Goal: Task Accomplishment & Management: Complete application form

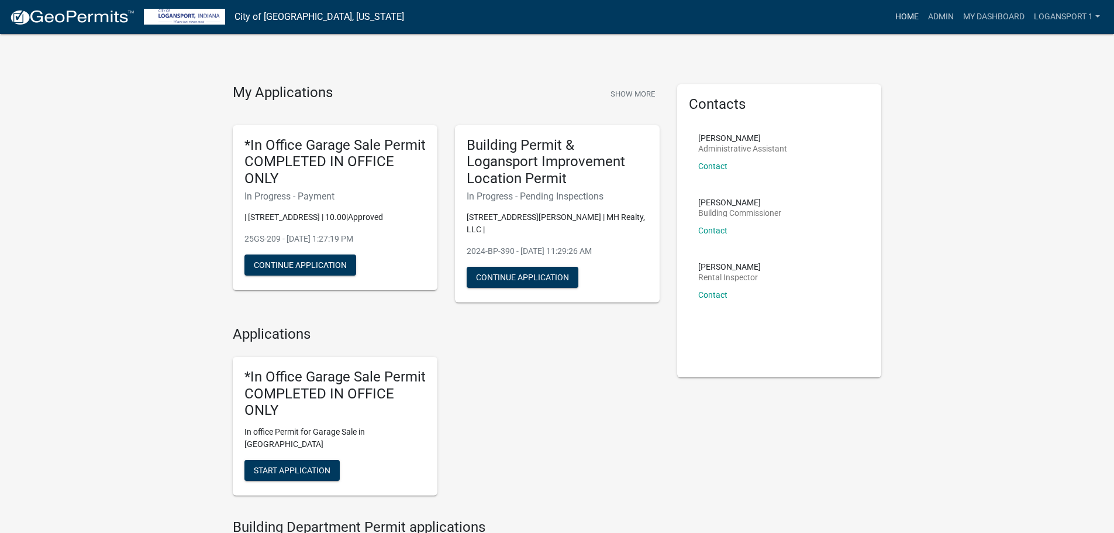
click at [908, 19] on link "Home" at bounding box center [907, 17] width 33 height 22
click at [930, 16] on link "Admin" at bounding box center [941, 17] width 35 height 22
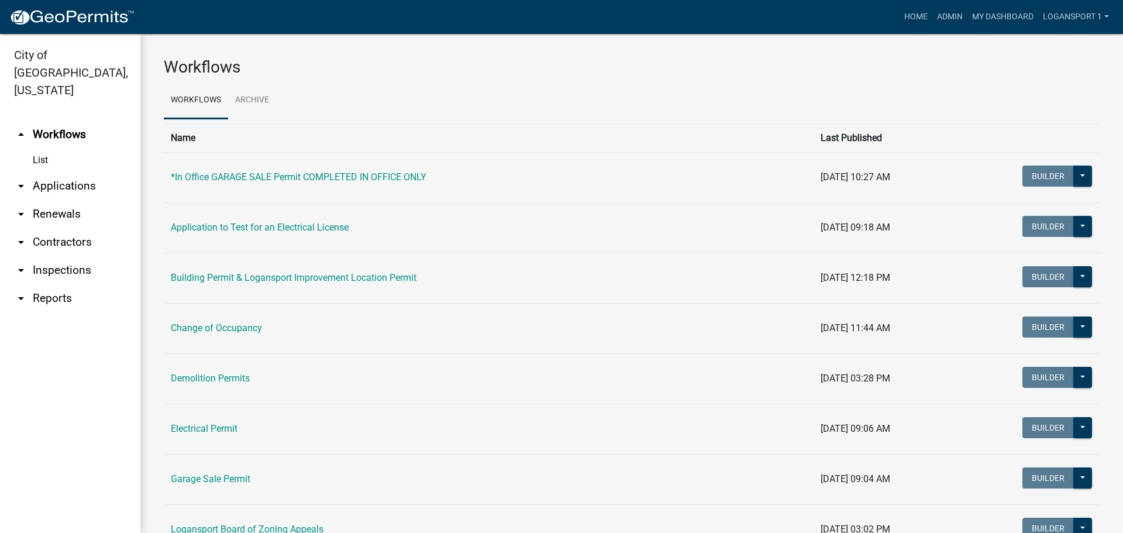
click at [33, 172] on link "arrow_drop_down Applications" at bounding box center [70, 186] width 140 height 28
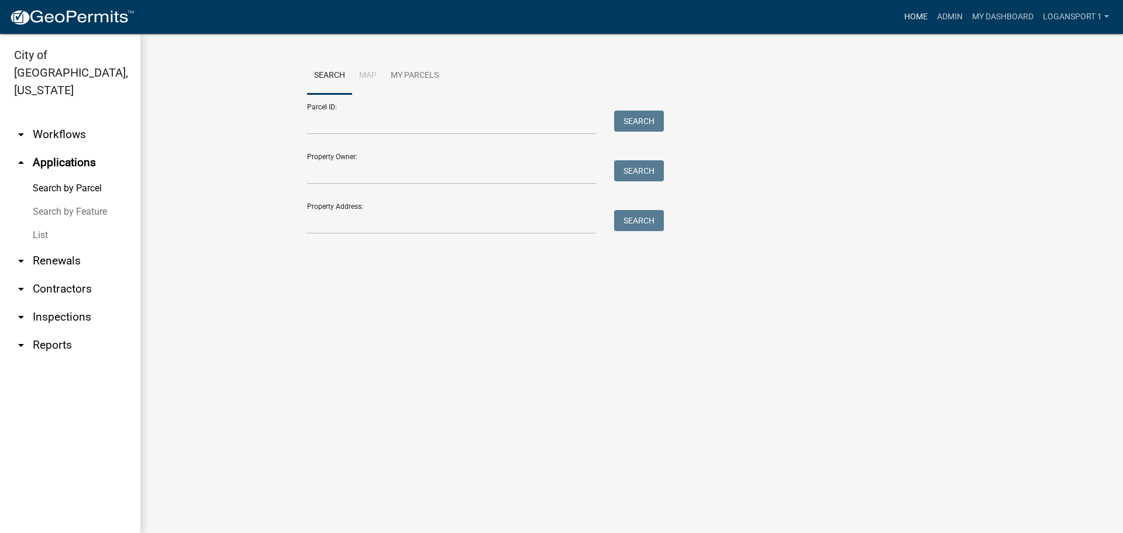
click at [923, 14] on link "Home" at bounding box center [916, 17] width 33 height 22
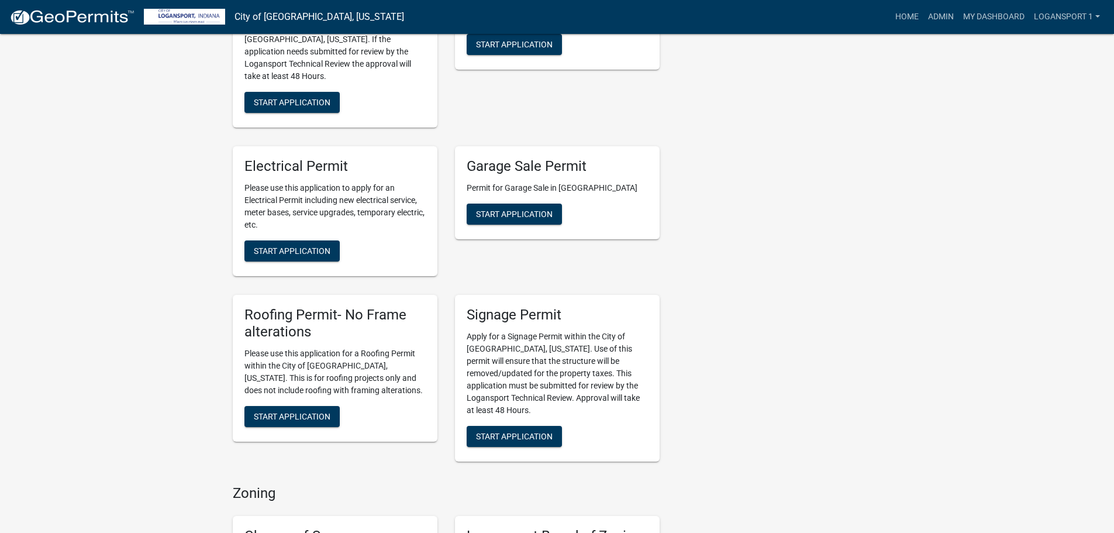
scroll to position [644, 0]
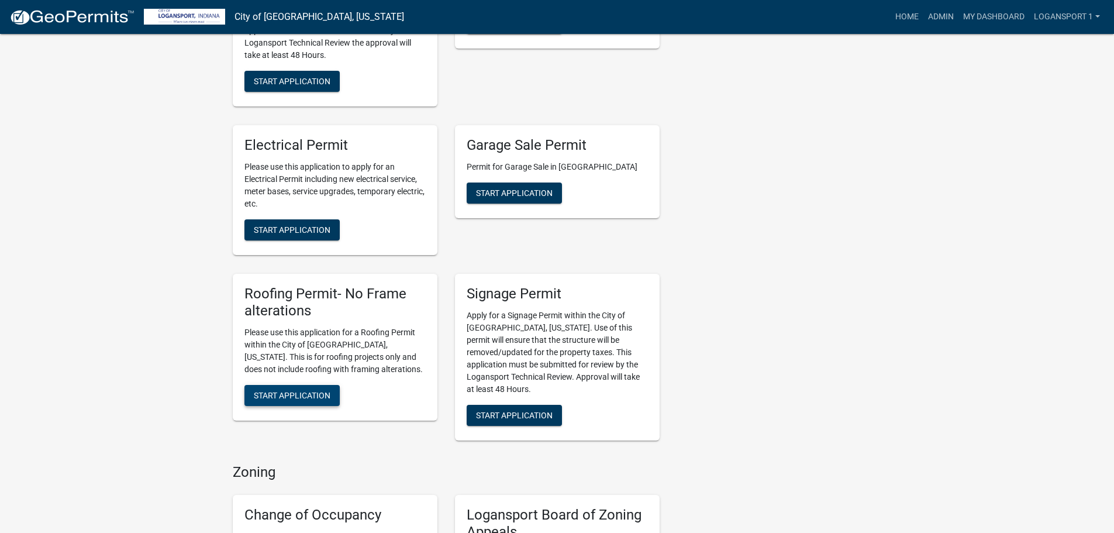
click at [284, 390] on span "Start Application" at bounding box center [292, 394] width 77 height 9
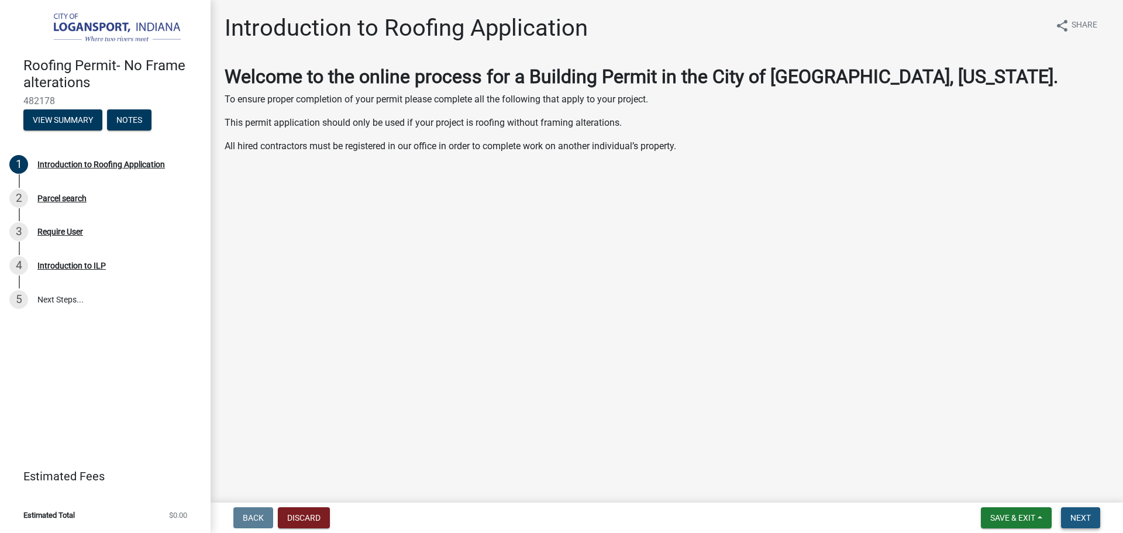
click at [1076, 508] on button "Next" at bounding box center [1080, 517] width 39 height 21
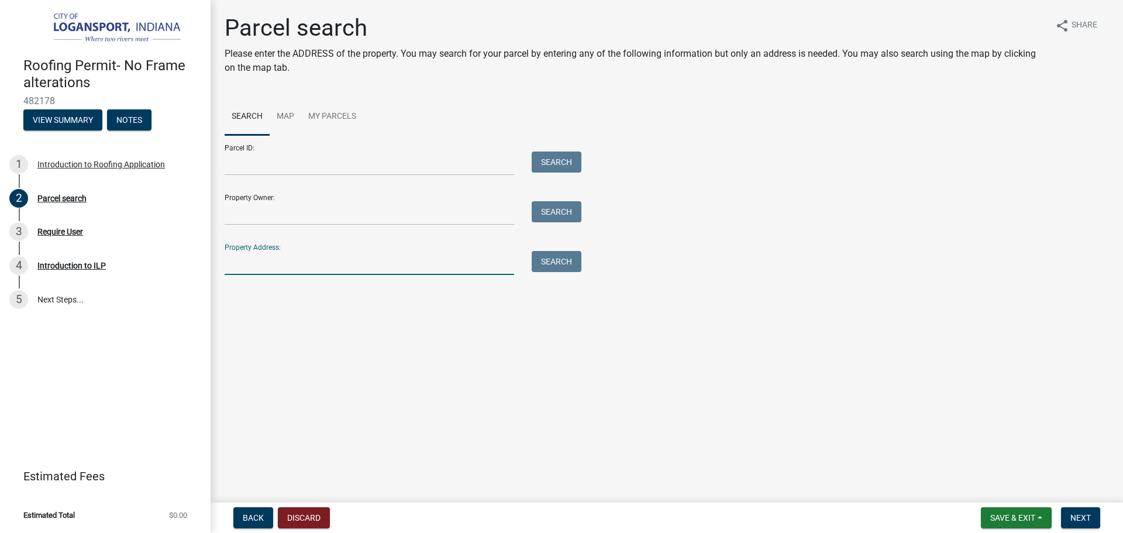
click at [287, 266] on input "Property Address:" at bounding box center [370, 263] width 290 height 24
type input "1204 Tower Dr"
click at [545, 262] on button "Search" at bounding box center [557, 261] width 50 height 21
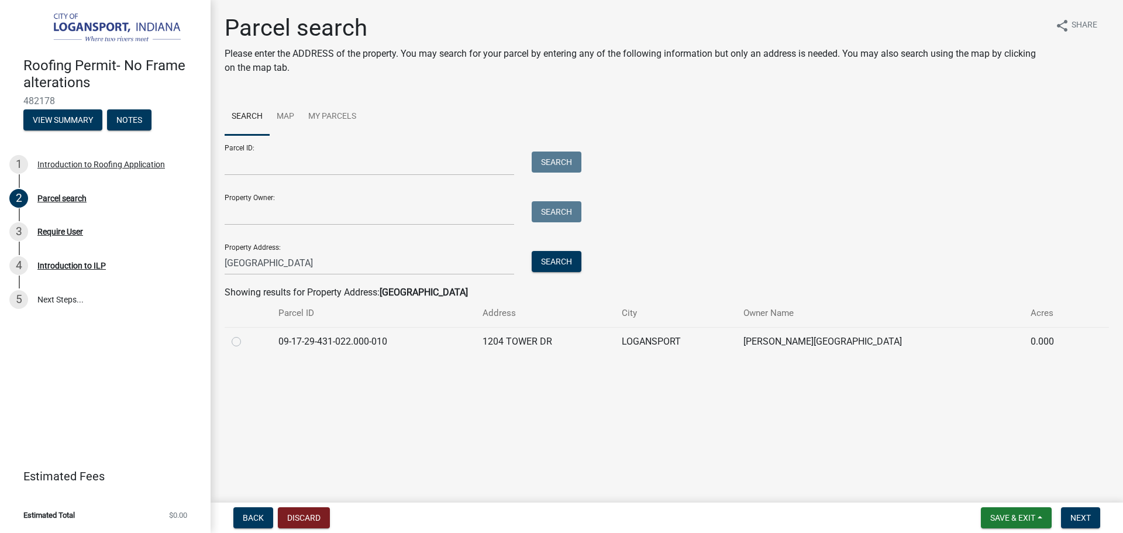
click at [246, 335] on label at bounding box center [246, 335] width 0 height 0
click at [246, 341] on input "radio" at bounding box center [250, 339] width 8 height 8
radio input "true"
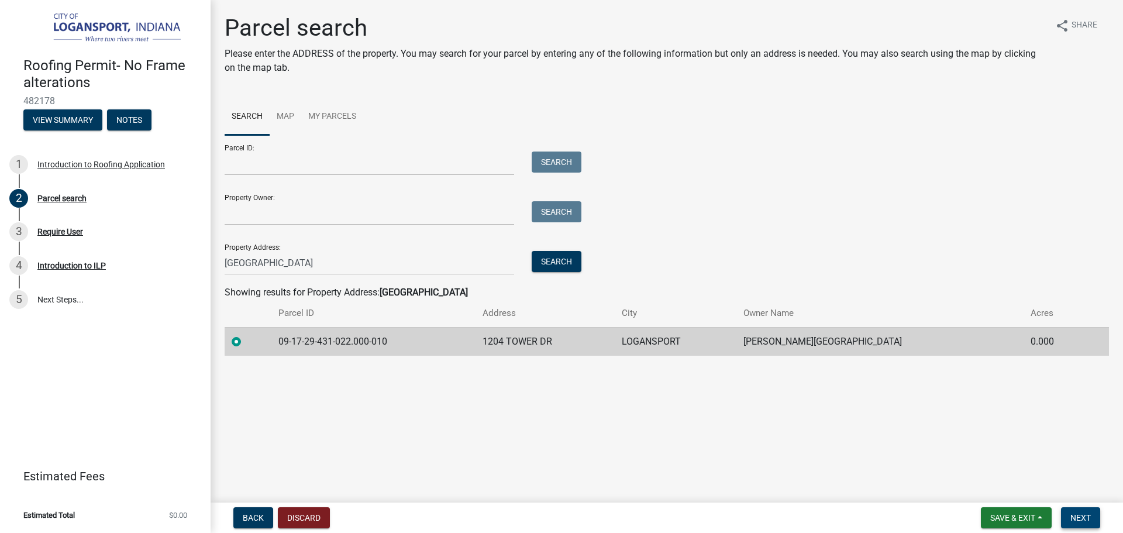
click at [1077, 514] on span "Next" at bounding box center [1081, 517] width 20 height 9
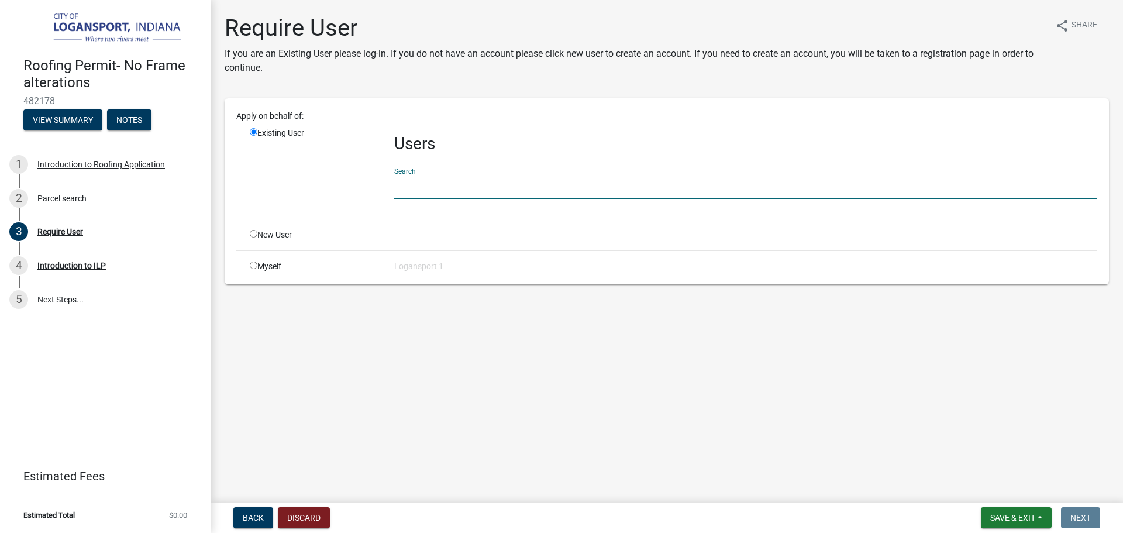
click at [472, 194] on input "text" at bounding box center [745, 187] width 703 height 24
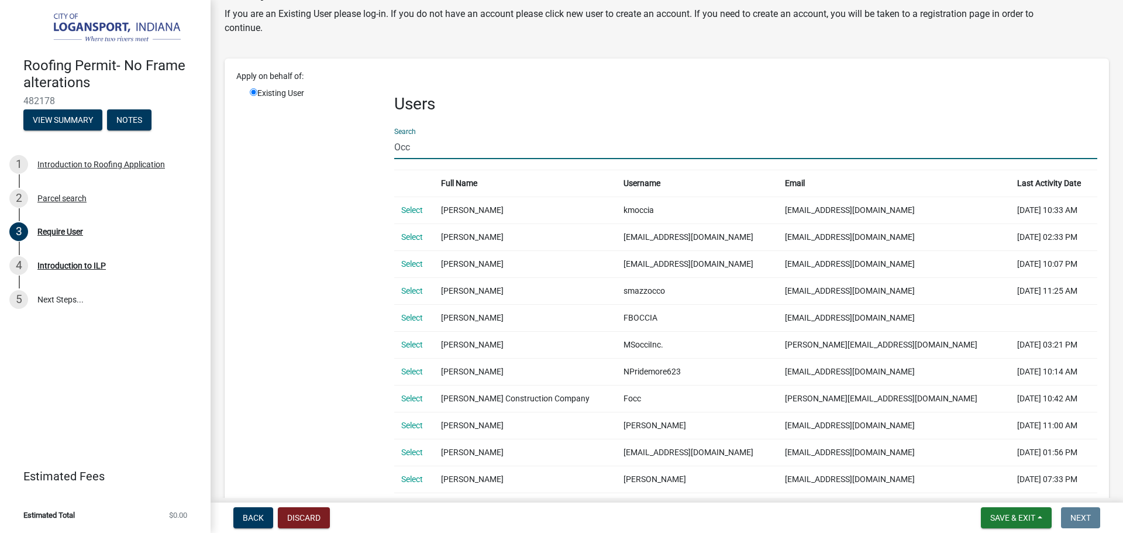
scroll to position [59, 0]
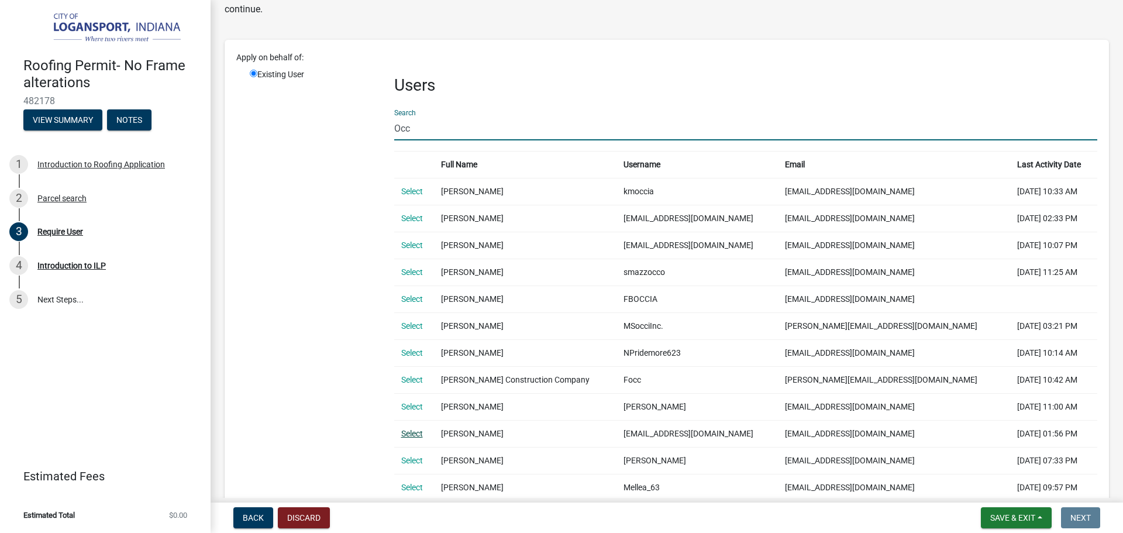
type input "Occ"
click at [407, 434] on link "Select" at bounding box center [412, 433] width 22 height 9
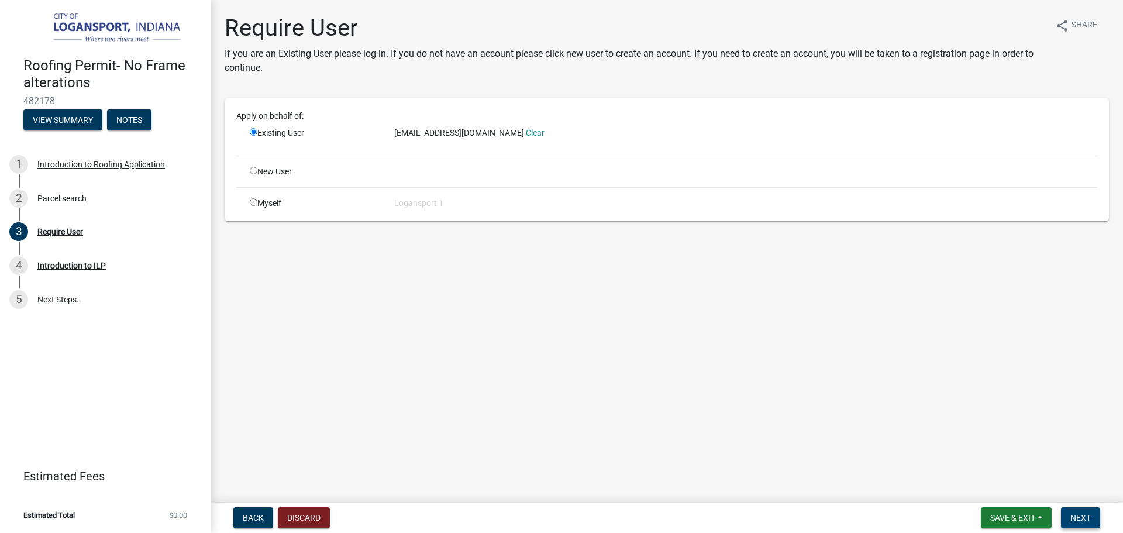
click at [1088, 523] on button "Next" at bounding box center [1080, 517] width 39 height 21
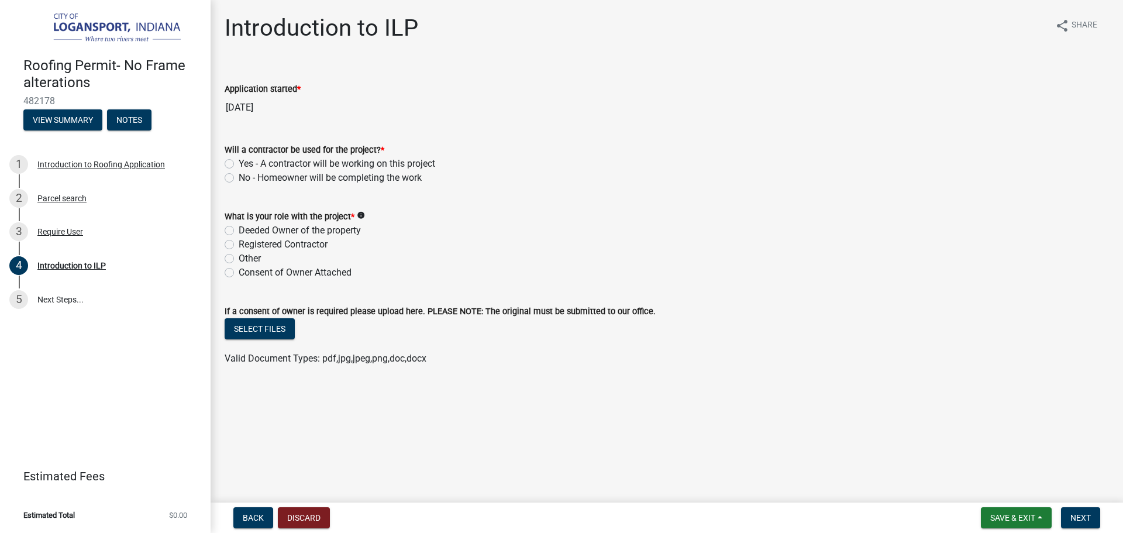
click at [221, 159] on div "Will a contractor be used for the project? * Yes - A contractor will be working…" at bounding box center [667, 157] width 902 height 56
click at [239, 163] on label "Yes - A contractor will be working on this project" at bounding box center [337, 164] width 197 height 14
click at [239, 163] on input "Yes - A contractor will be working on this project" at bounding box center [243, 161] width 8 height 8
radio input "true"
click at [239, 240] on label "Registered Contractor" at bounding box center [283, 245] width 89 height 14
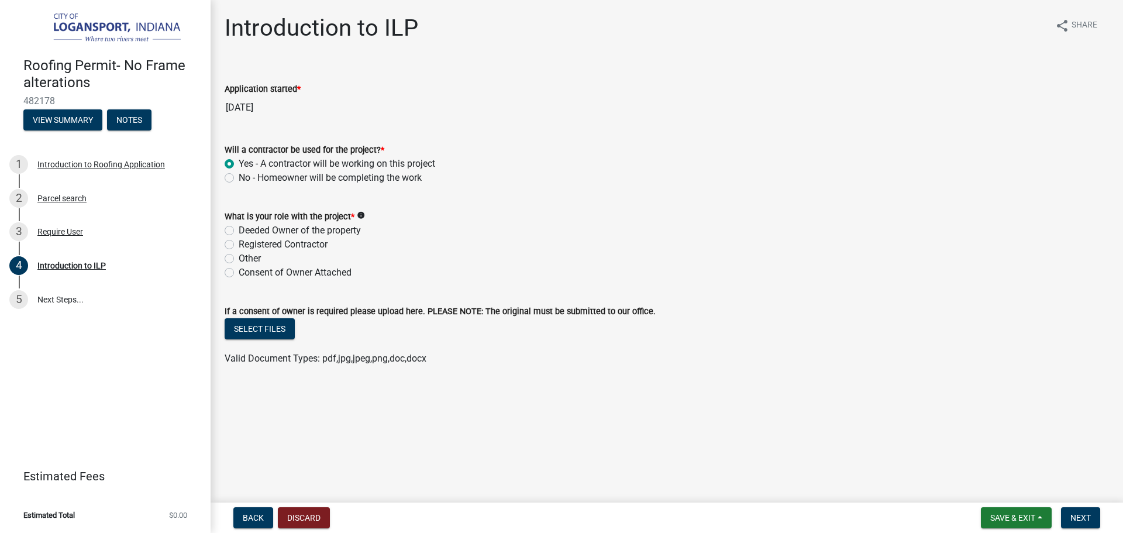
click at [239, 240] on input "Registered Contractor" at bounding box center [243, 242] width 8 height 8
radio input "true"
click at [1084, 515] on span "Next" at bounding box center [1081, 517] width 20 height 9
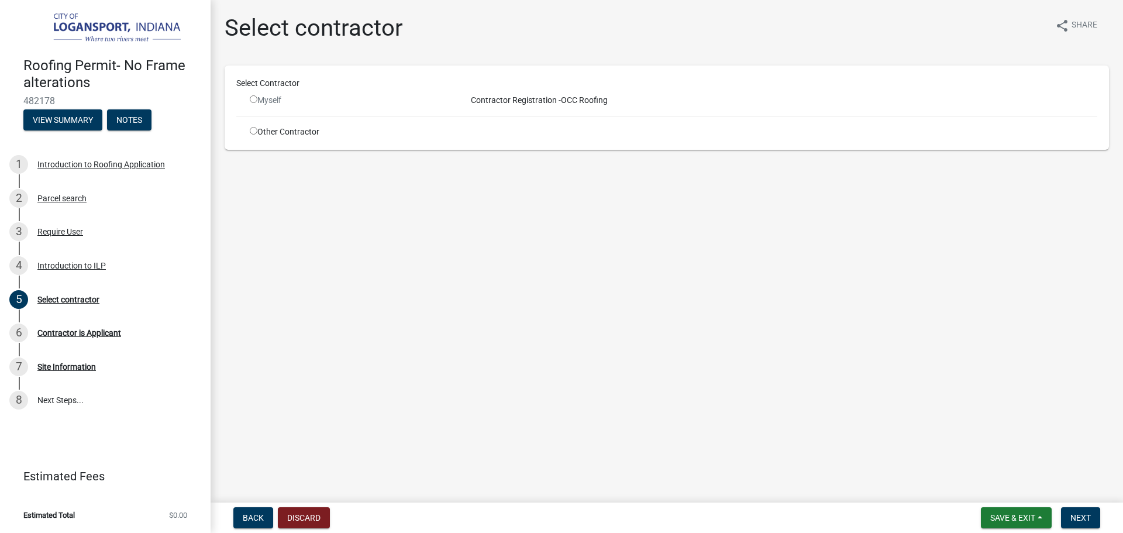
click at [257, 104] on div "Myself" at bounding box center [349, 100] width 199 height 12
click at [254, 101] on input "radio" at bounding box center [254, 99] width 8 height 8
click at [254, 100] on input "radio" at bounding box center [254, 99] width 8 height 8
click at [253, 99] on input "radio" at bounding box center [254, 99] width 8 height 8
click at [253, 97] on input "radio" at bounding box center [254, 99] width 8 height 8
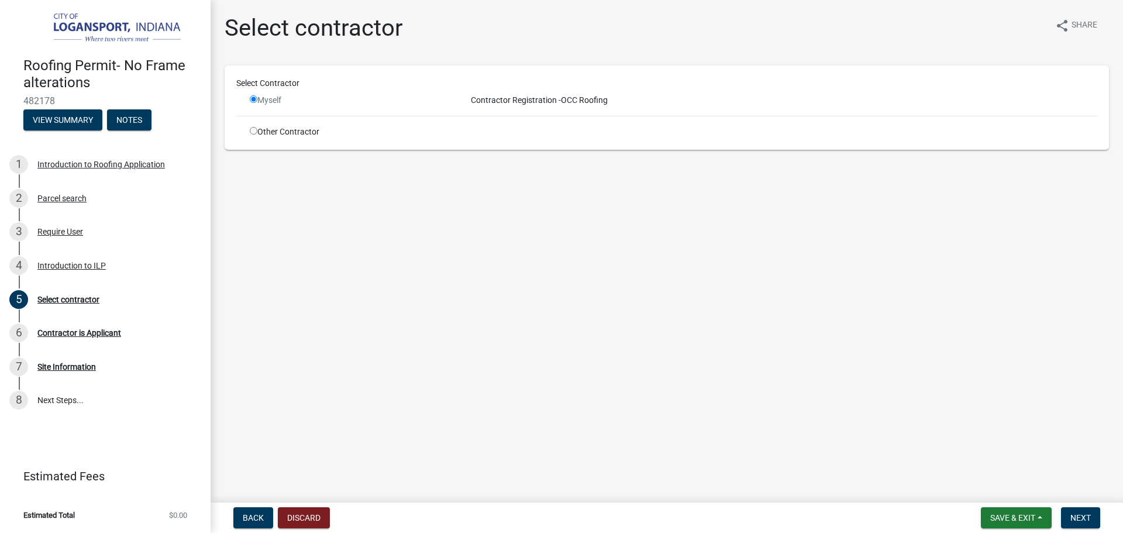
radio input "false"
click at [252, 132] on input "radio" at bounding box center [254, 131] width 8 height 8
radio input "true"
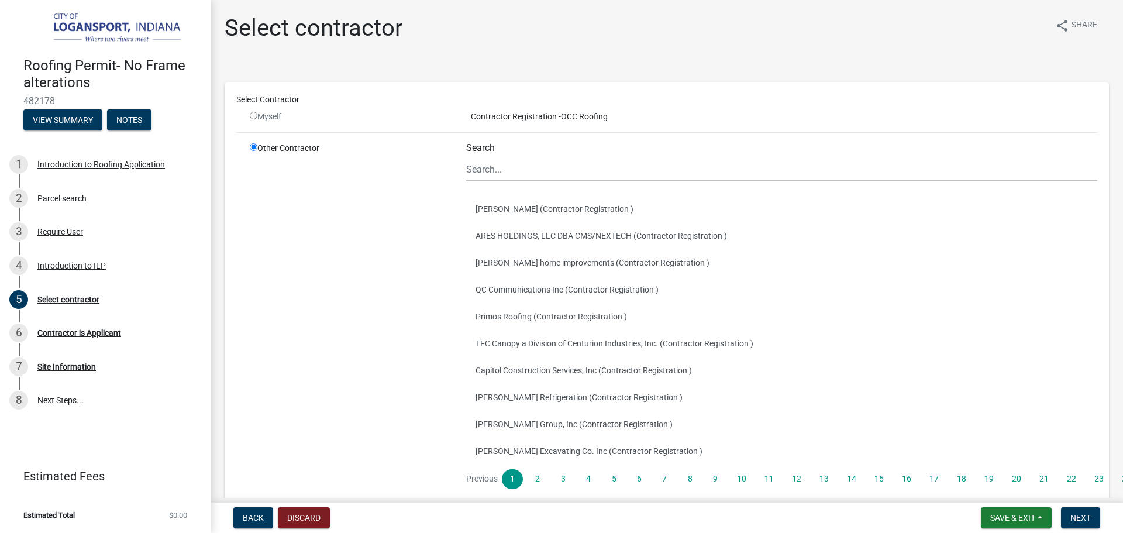
click at [254, 113] on input "radio" at bounding box center [254, 116] width 8 height 8
radio input "false"
radio input "true"
click at [485, 168] on input "Search" at bounding box center [781, 169] width 631 height 24
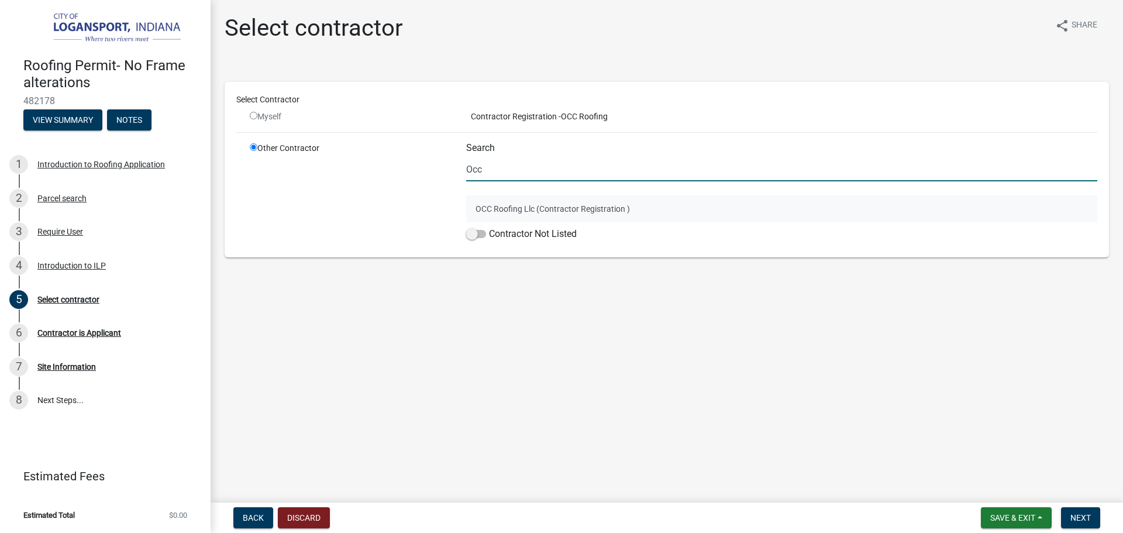
type input "Occ"
click at [495, 203] on button "OCC Roofing Llc (Contractor Registration )" at bounding box center [781, 208] width 631 height 27
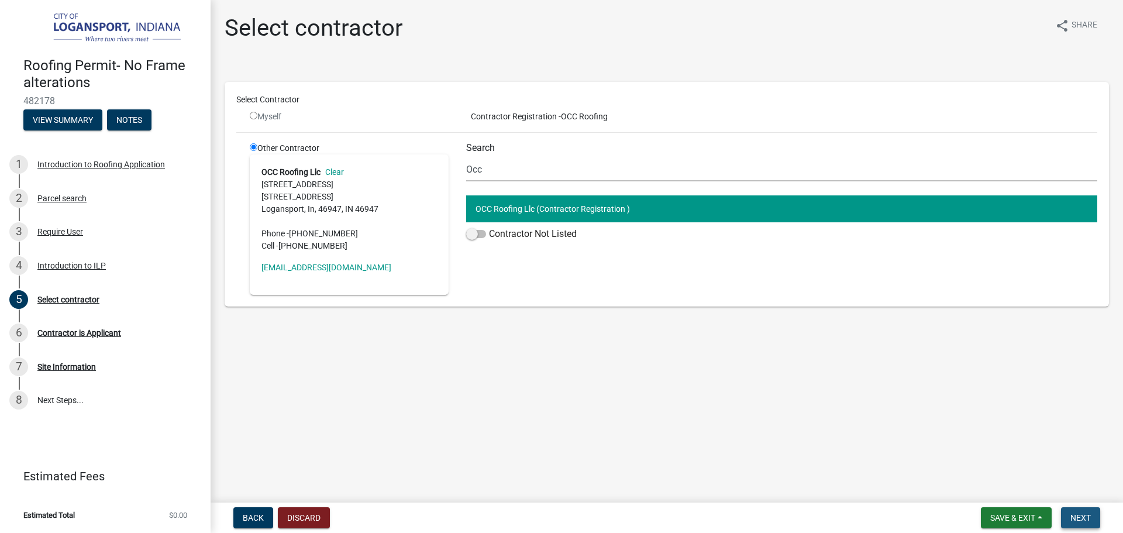
click at [1074, 518] on span "Next" at bounding box center [1081, 517] width 20 height 9
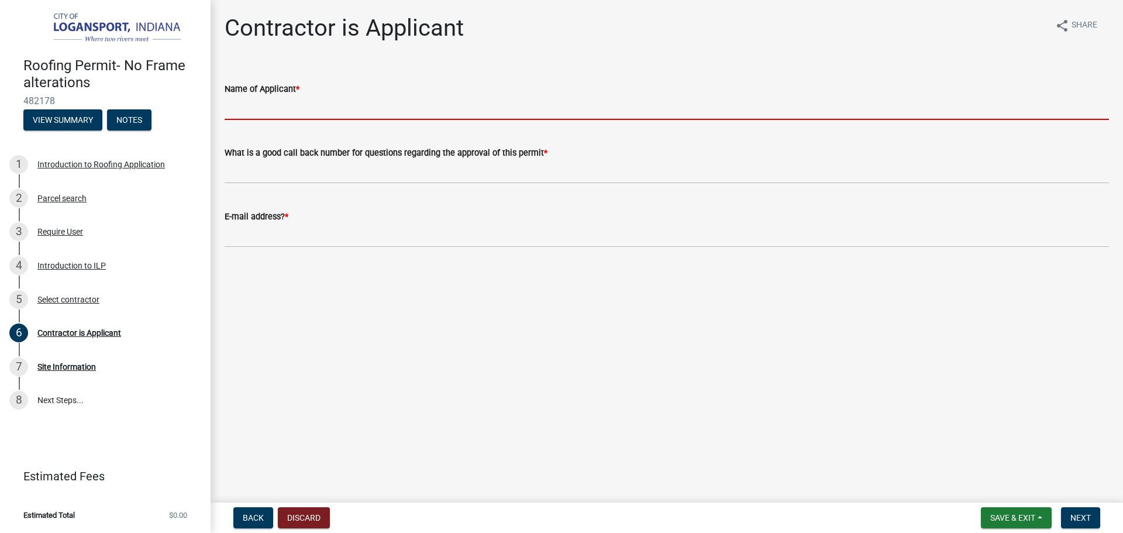
click at [269, 113] on input "Name of Applicant *" at bounding box center [667, 108] width 885 height 24
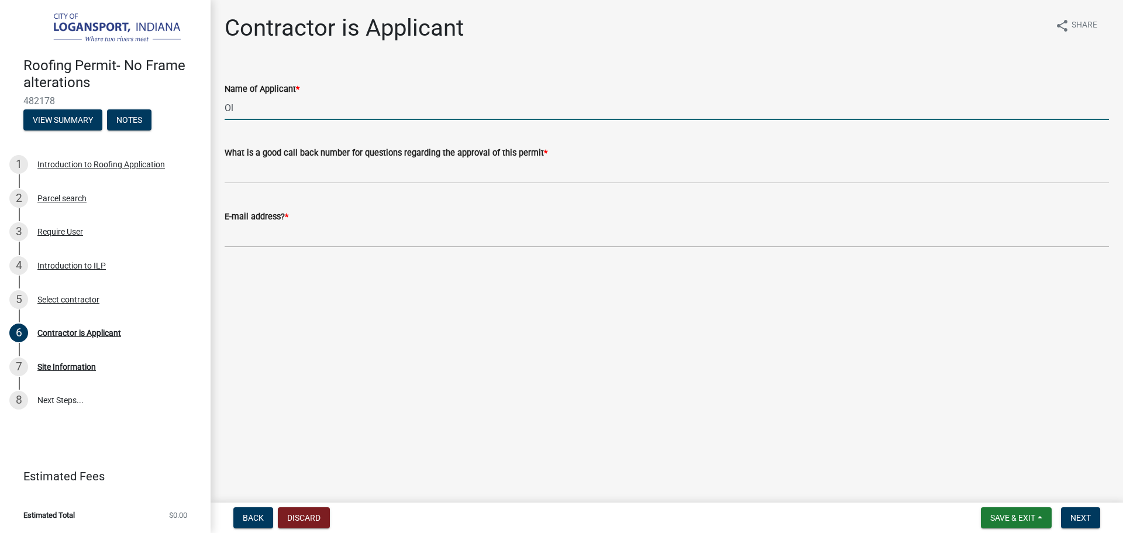
type input "O"
type input "Erica Lopez OCC Roofing"
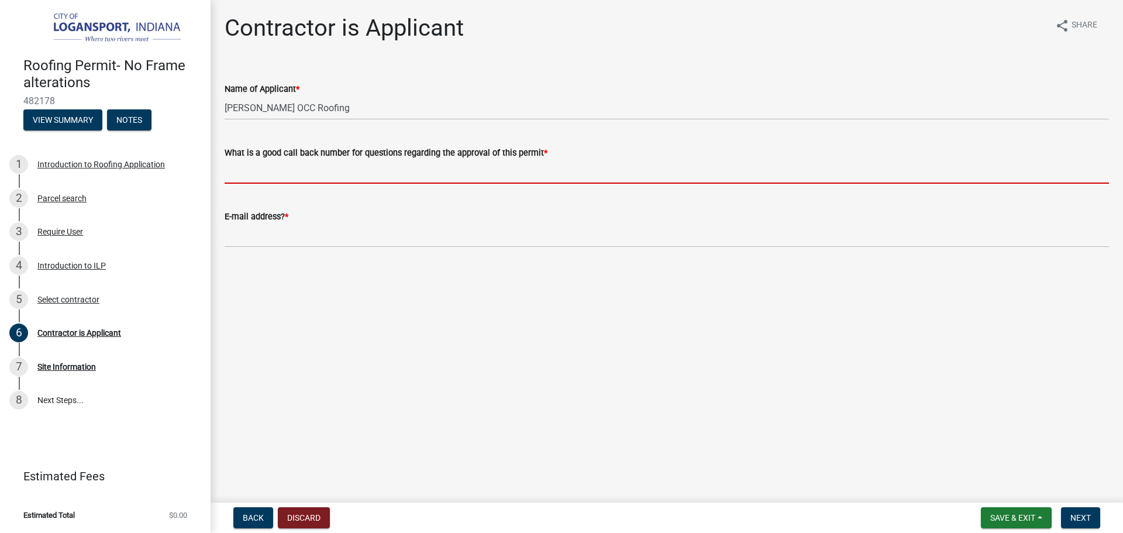
click at [251, 164] on input "What is a good call back number for questions regarding the approval of this pe…" at bounding box center [667, 172] width 885 height 24
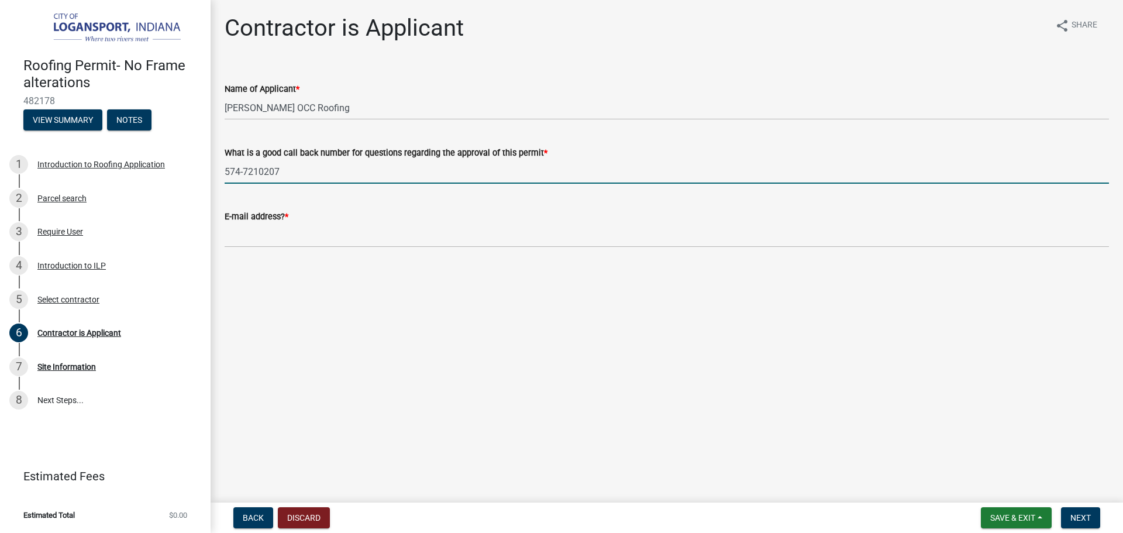
click at [262, 173] on input "574-7210207" at bounding box center [667, 172] width 885 height 24
click at [260, 173] on input "574-7210207" at bounding box center [667, 172] width 885 height 24
type input "574-721-0207"
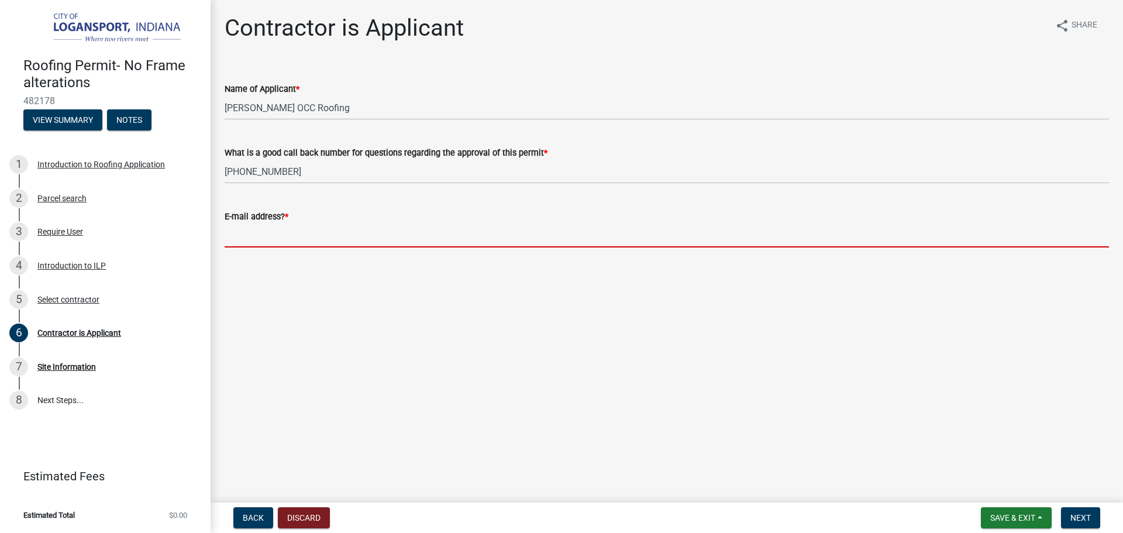
click at [276, 238] on input "E-mail address? *" at bounding box center [667, 235] width 885 height 24
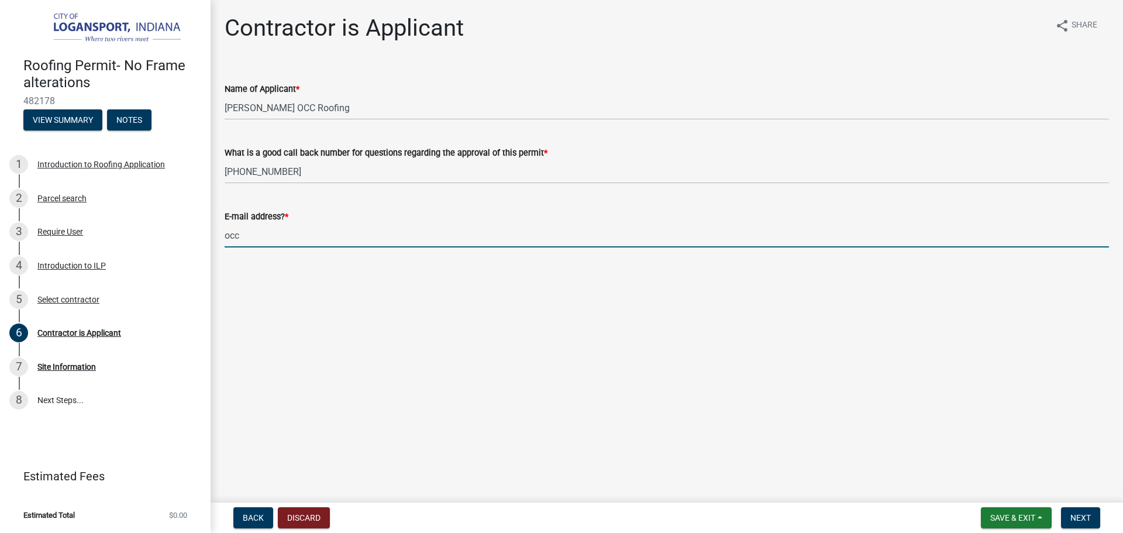
type input "occroofingllc2016@yahoo.com"
click at [1086, 520] on span "Next" at bounding box center [1081, 517] width 20 height 9
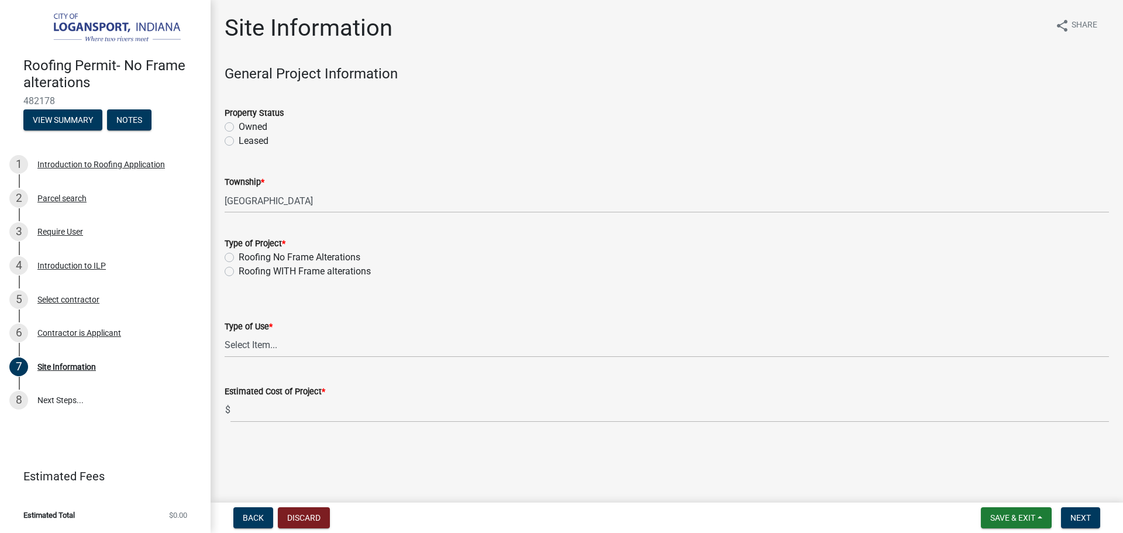
click at [239, 126] on label "Owned" at bounding box center [253, 127] width 29 height 14
click at [239, 126] on input "Owned" at bounding box center [243, 124] width 8 height 8
radio input "true"
click at [239, 257] on label "Roofing No Frame Alterations" at bounding box center [300, 257] width 122 height 14
click at [239, 257] on input "Roofing No Frame Alterations" at bounding box center [243, 254] width 8 height 8
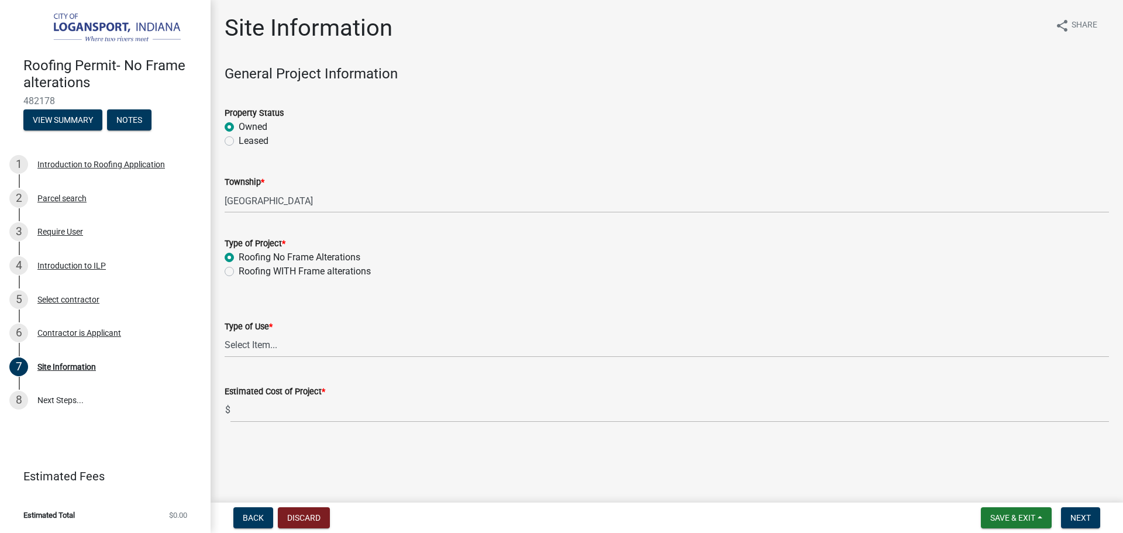
radio input "true"
click at [248, 345] on select "Select Item... Residential Commercial/Industrial Agricultural Public/Semi Public" at bounding box center [667, 345] width 885 height 24
click at [225, 333] on select "Select Item... Residential Commercial/Industrial Agricultural Public/Semi Public" at bounding box center [667, 345] width 885 height 24
select select "62802869-e470-474a-8a4c-8dbe1ccdd5ac"
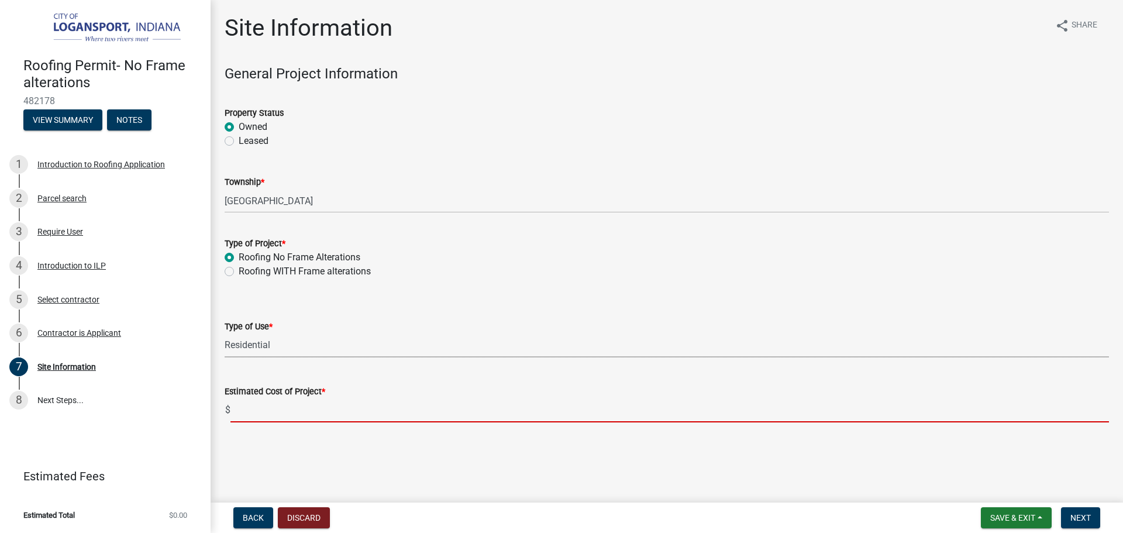
click at [257, 405] on input "text" at bounding box center [669, 410] width 879 height 24
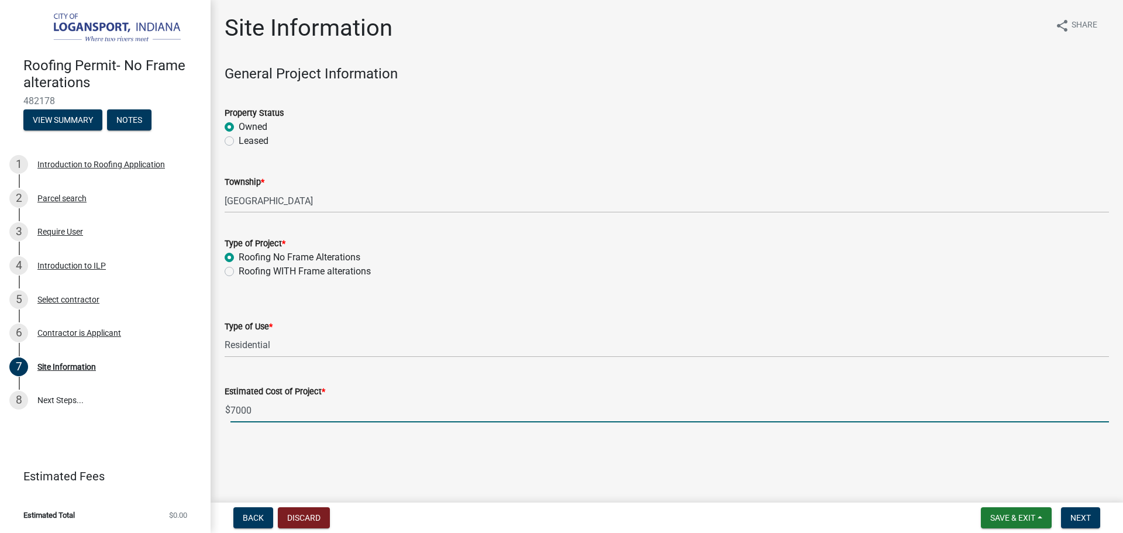
type input "7000"
click at [1103, 514] on form "Save & Exit Save Save & Exit Next" at bounding box center [1040, 517] width 129 height 21
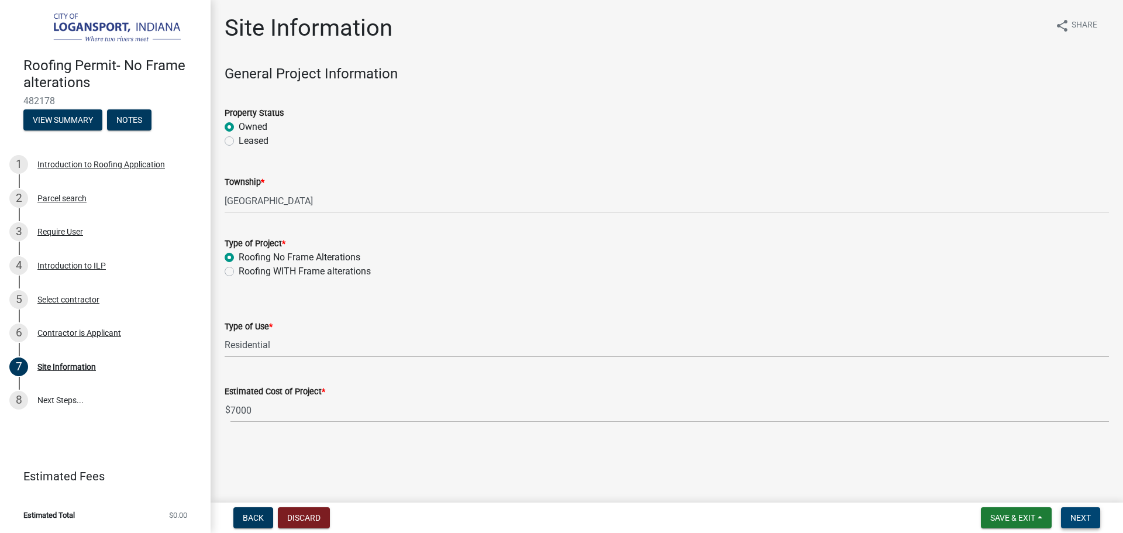
click at [1078, 514] on span "Next" at bounding box center [1081, 517] width 20 height 9
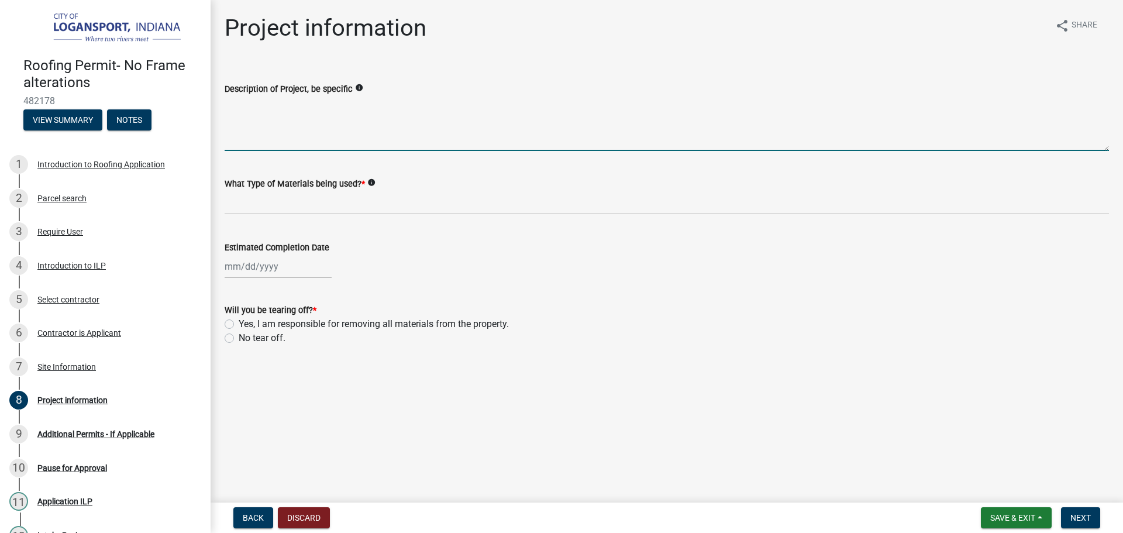
click at [277, 118] on textarea "Description of Project, be specific" at bounding box center [667, 123] width 885 height 55
type textarea "Tear off and Re Roof"
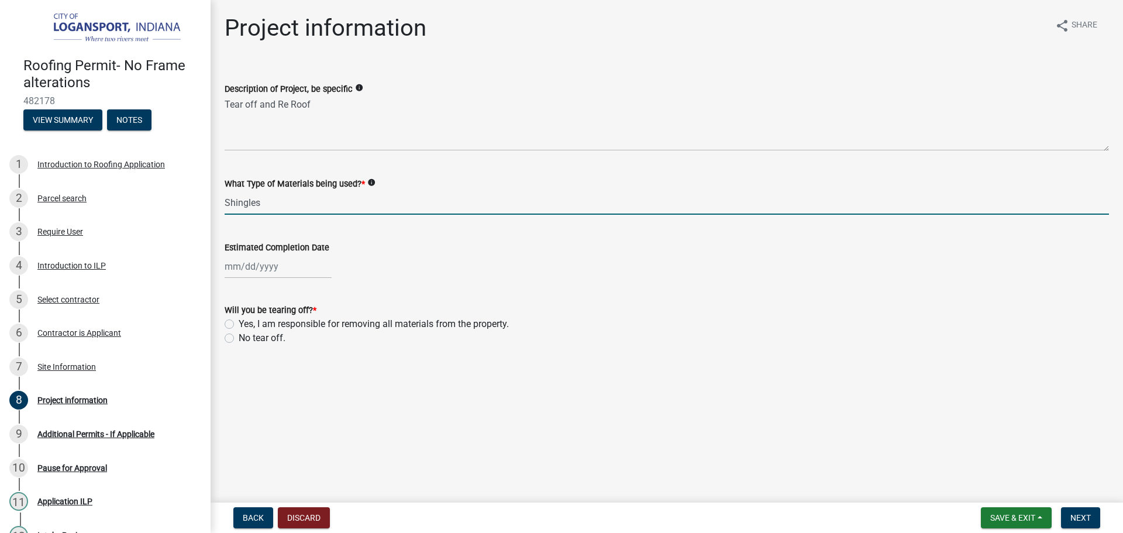
type input "Shingles"
click at [247, 273] on div at bounding box center [278, 266] width 107 height 24
select select "9"
select select "2025"
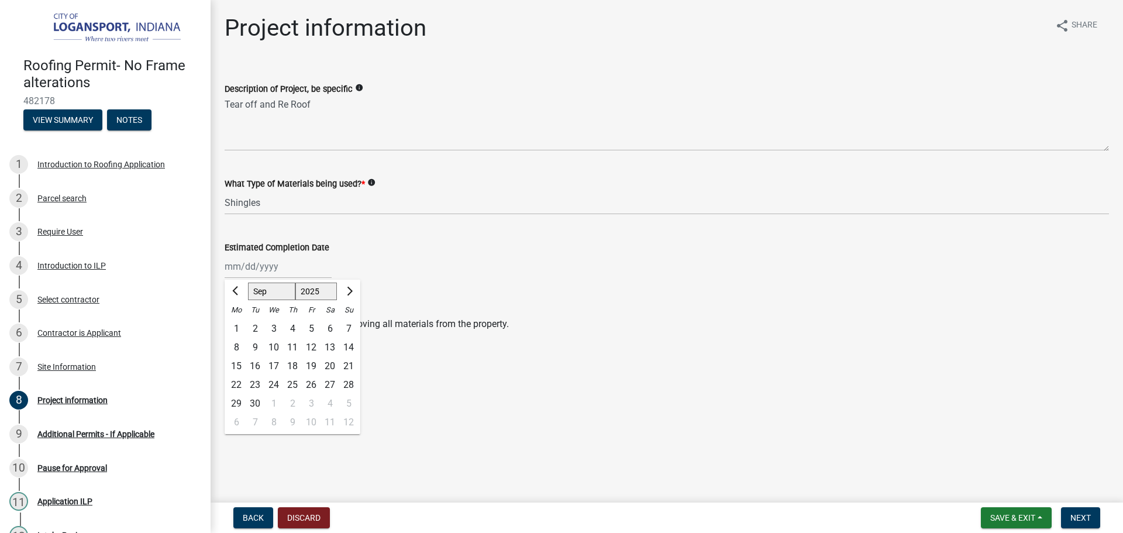
click at [469, 285] on wm-data-entity-input "Estimated Completion Date Jan Feb Mar Apr May Jun Jul Aug Sep Oct Nov Dec 1525 …" at bounding box center [667, 256] width 885 height 65
click at [239, 326] on label "Yes, I am responsible for removing all materials from the property." at bounding box center [374, 324] width 270 height 14
click at [239, 325] on input "Yes, I am responsible for removing all materials from the property." at bounding box center [243, 321] width 8 height 8
radio input "true"
click at [256, 253] on div "Estimated Completion Date" at bounding box center [667, 247] width 885 height 14
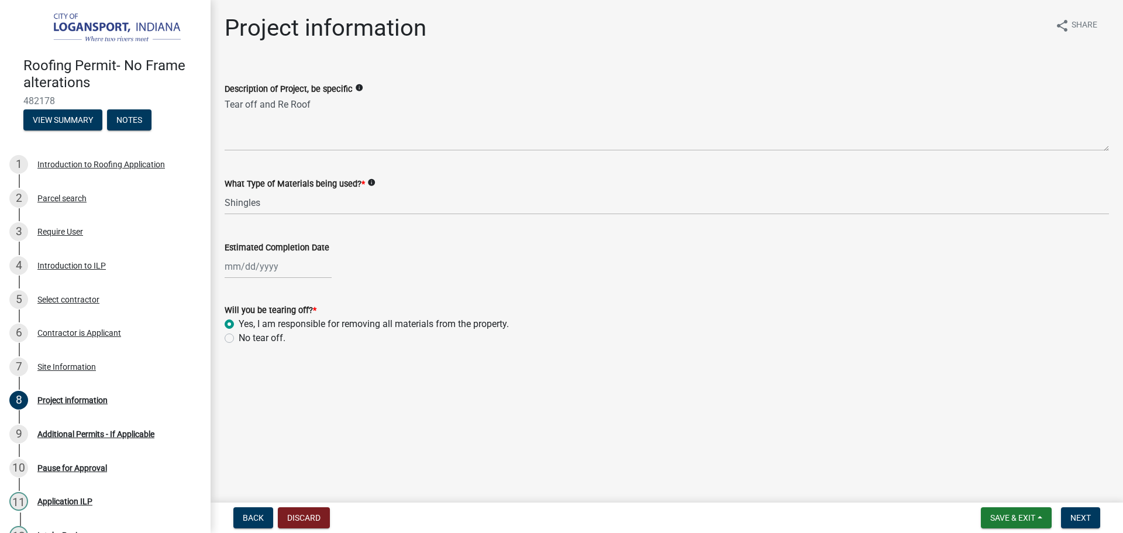
click at [257, 271] on div at bounding box center [278, 266] width 107 height 24
select select "9"
select select "2025"
click at [256, 400] on div "30" at bounding box center [255, 403] width 19 height 19
type input "09/30/2025"
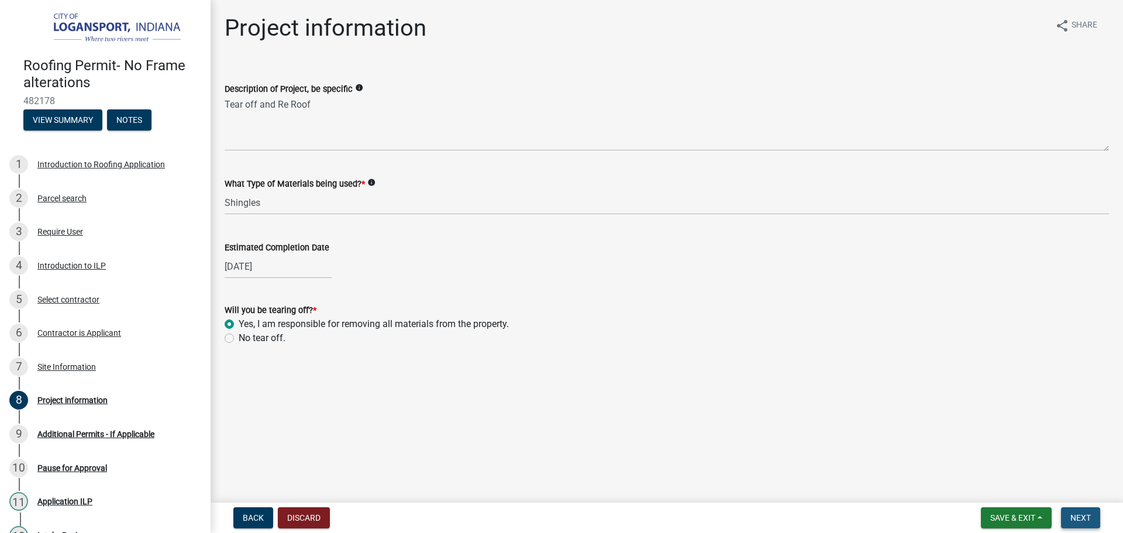
click at [1083, 519] on span "Next" at bounding box center [1081, 517] width 20 height 9
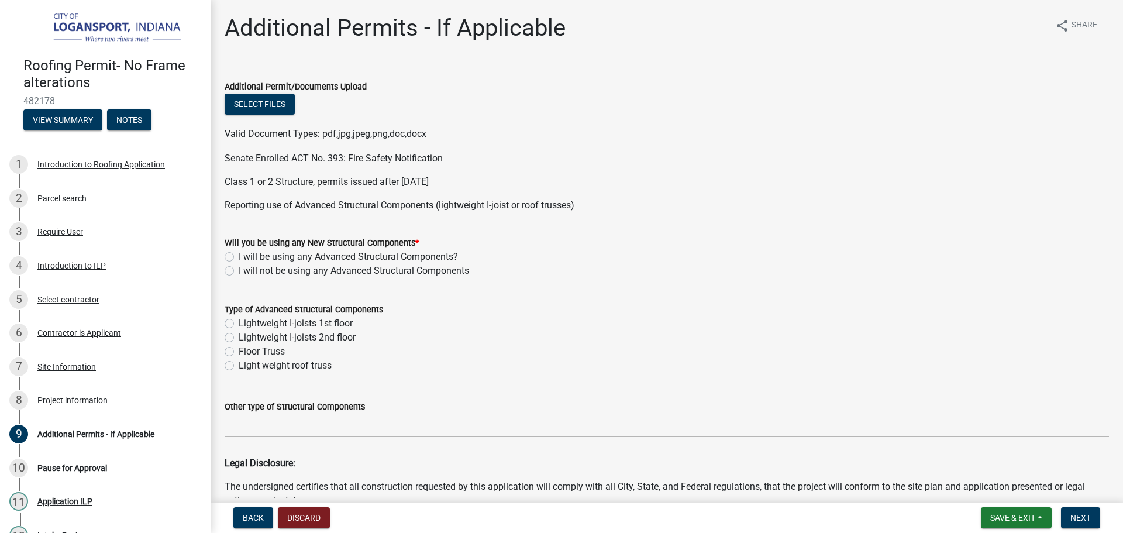
click at [239, 271] on label "I will not be using any Advanced Structural Components" at bounding box center [354, 271] width 230 height 14
click at [239, 271] on input "I will not be using any Advanced Structural Components" at bounding box center [243, 268] width 8 height 8
radio input "true"
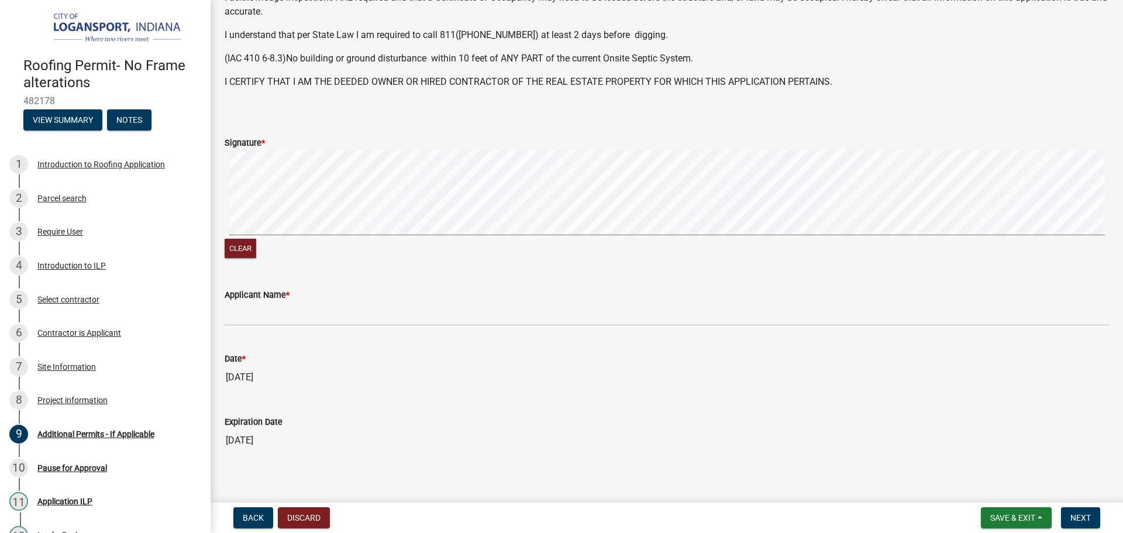
scroll to position [537, 0]
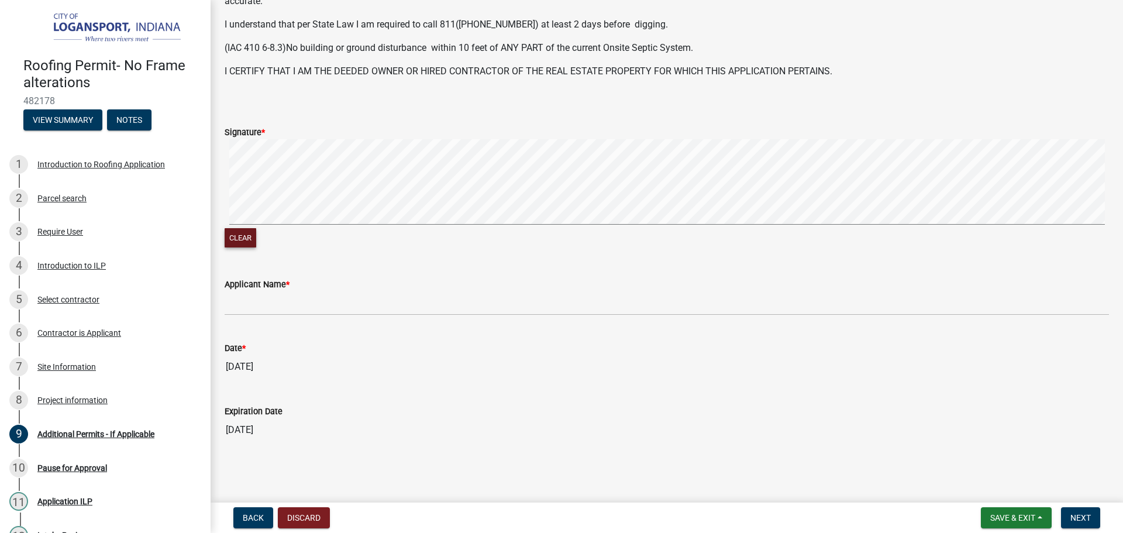
click at [233, 235] on button "Clear" at bounding box center [241, 237] width 32 height 19
click at [230, 288] on label "Applicant Name *" at bounding box center [257, 285] width 65 height 8
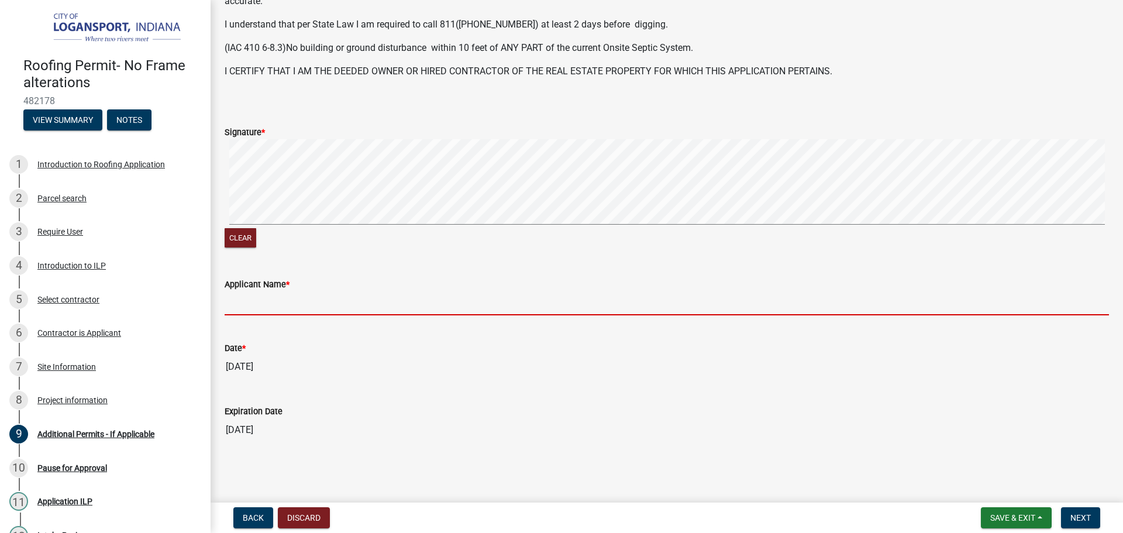
click at [230, 291] on input "Applicant Name *" at bounding box center [667, 303] width 885 height 24
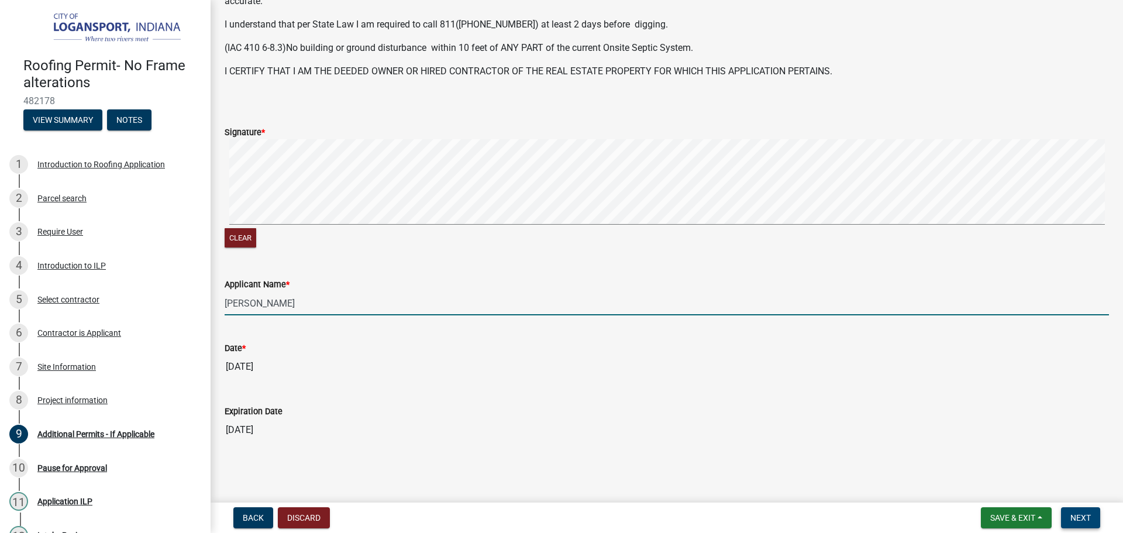
type input "erica lopez"
click at [1082, 523] on button "Next" at bounding box center [1080, 517] width 39 height 21
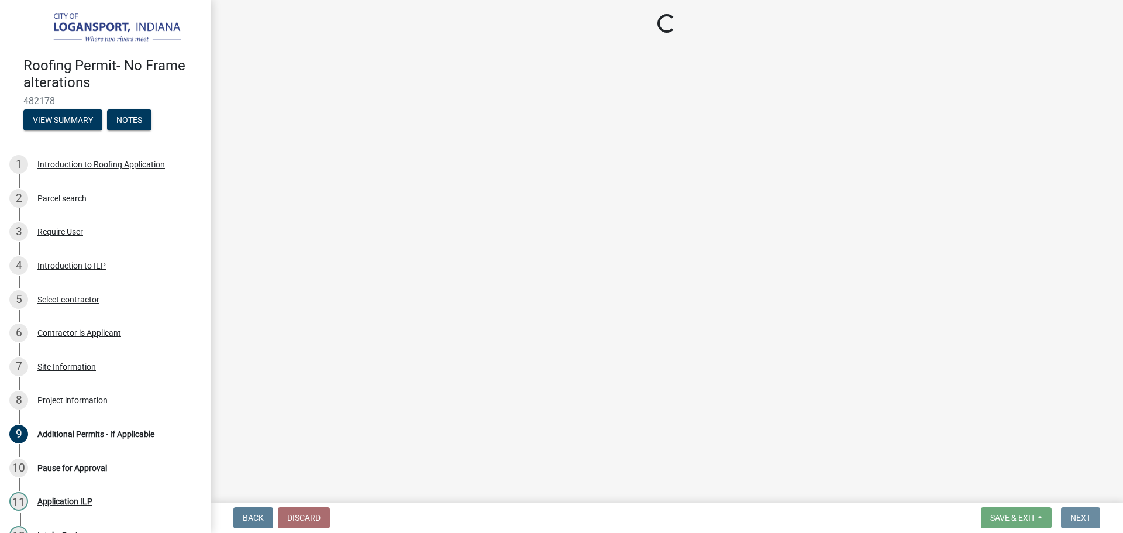
scroll to position [0, 0]
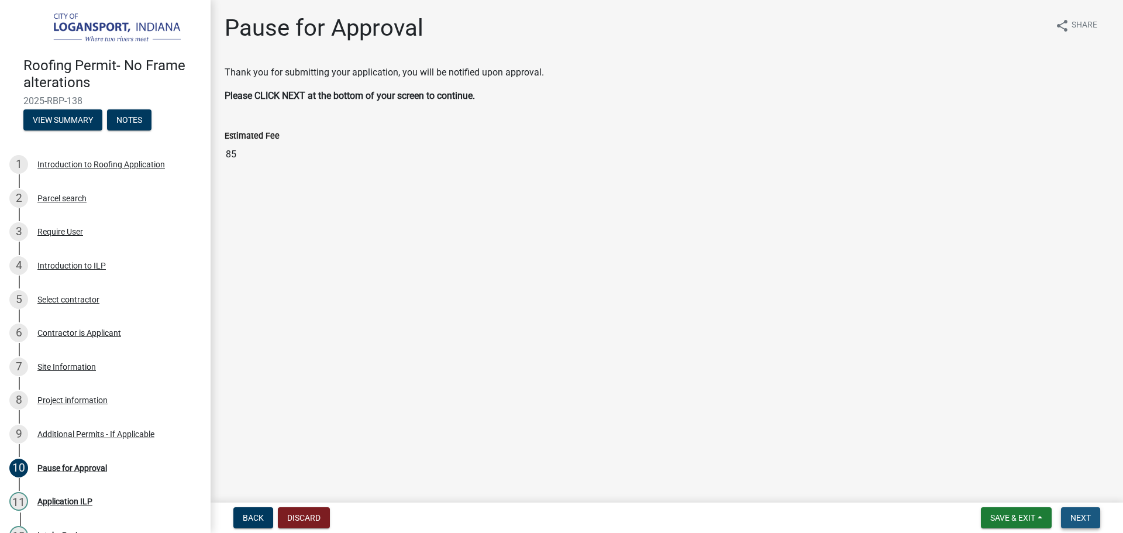
click at [1085, 514] on span "Next" at bounding box center [1081, 517] width 20 height 9
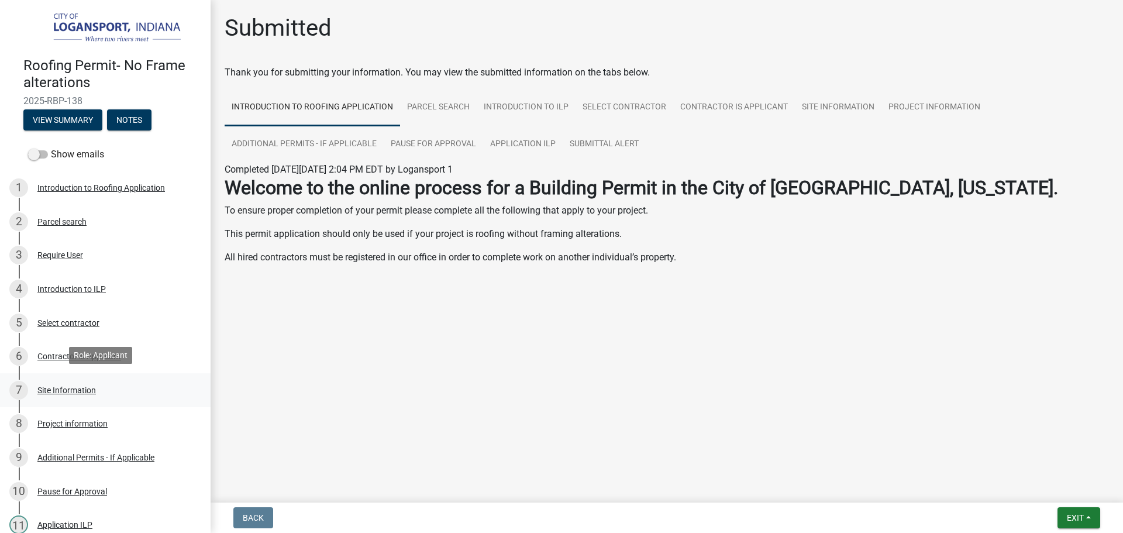
scroll to position [157, 0]
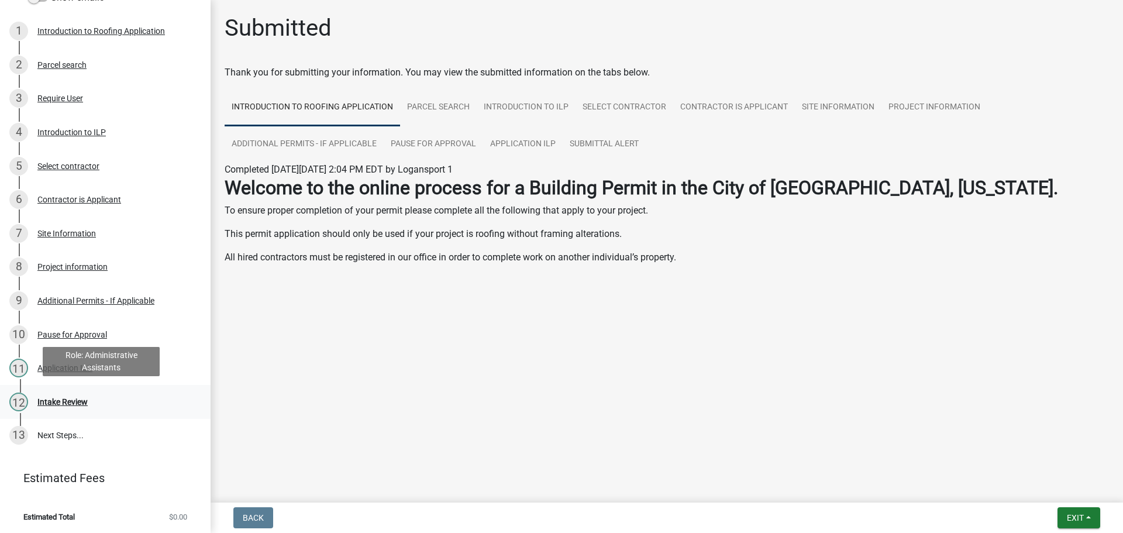
click at [72, 400] on div "Intake Review" at bounding box center [62, 402] width 50 height 8
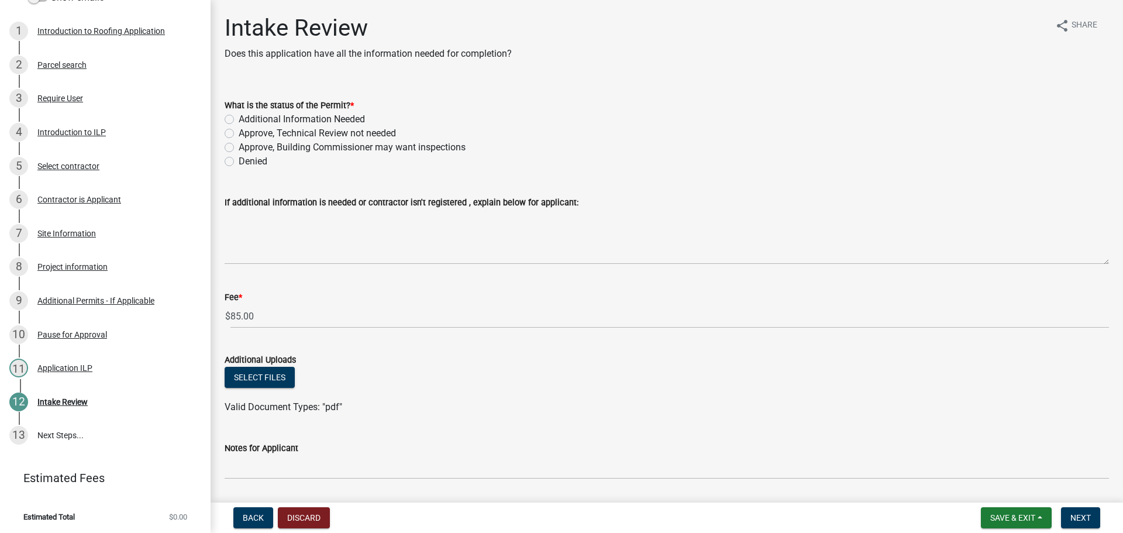
click at [239, 119] on label "Additional Information Needed" at bounding box center [302, 119] width 126 height 14
click at [239, 119] on input "Additional Information Needed" at bounding box center [243, 116] width 8 height 8
radio input "true"
click at [239, 135] on label "Approve, Technical Review not needed" at bounding box center [317, 133] width 157 height 14
click at [239, 134] on input "Approve, Technical Review not needed" at bounding box center [243, 130] width 8 height 8
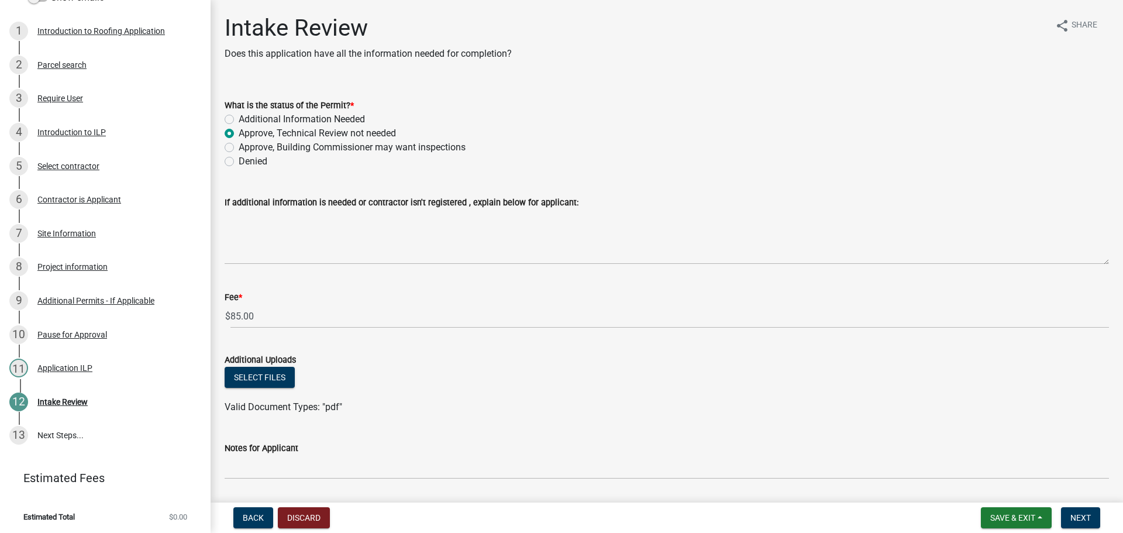
radio input "true"
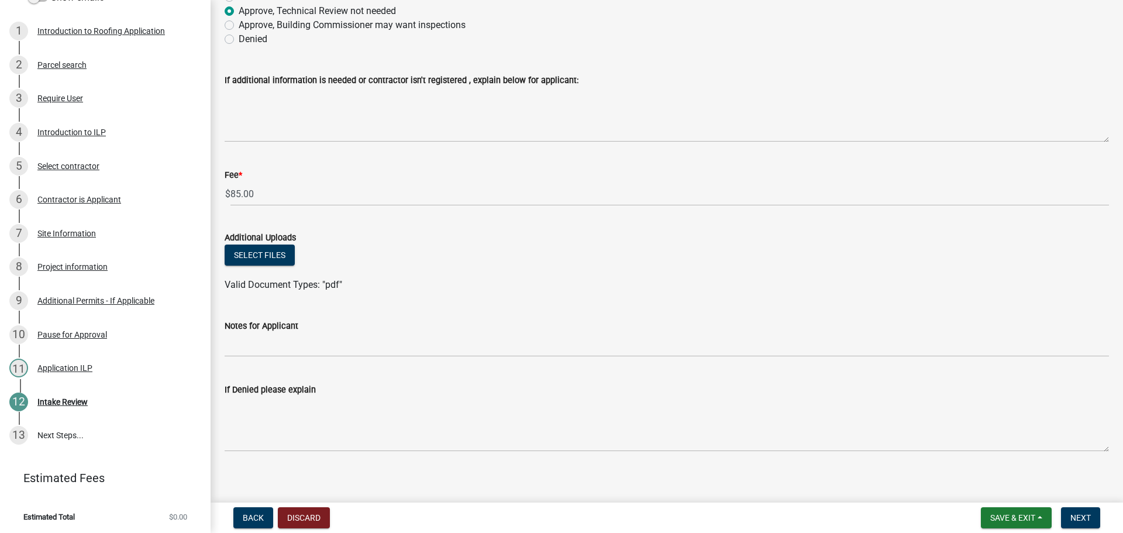
scroll to position [131, 0]
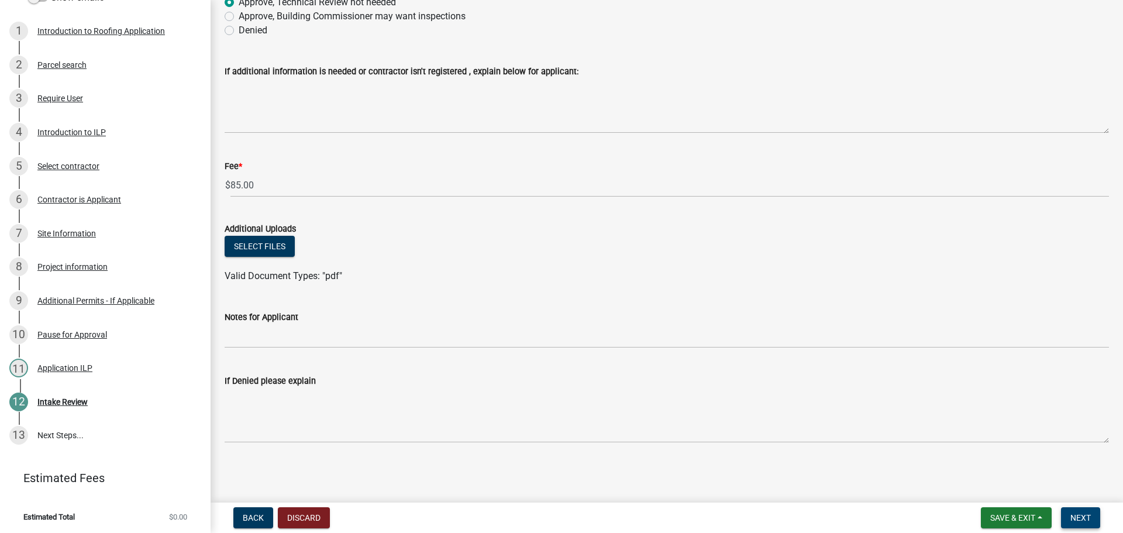
click at [1088, 514] on span "Next" at bounding box center [1081, 517] width 20 height 9
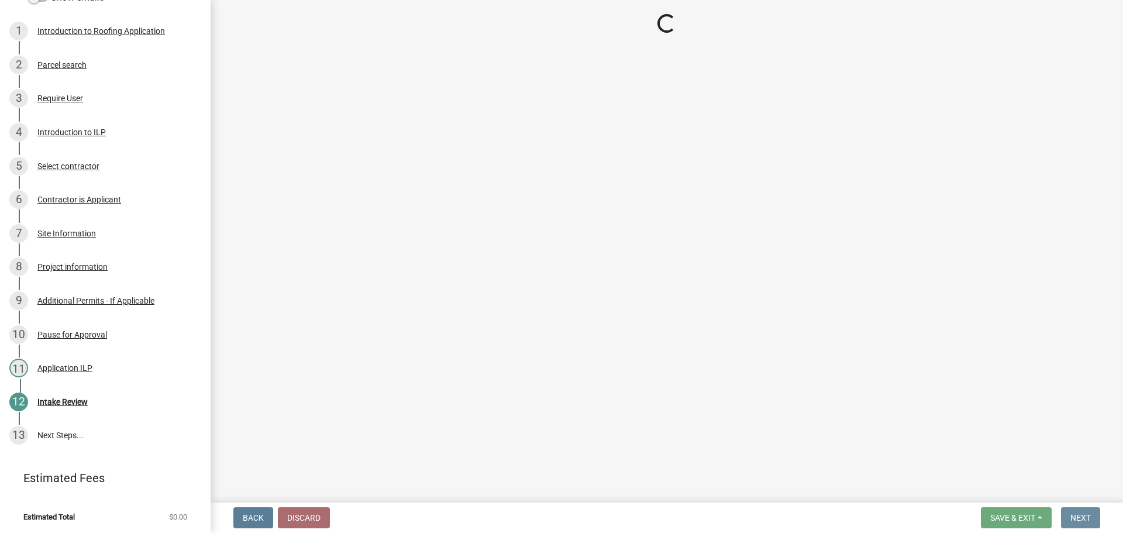
scroll to position [0, 0]
select select "3: 3"
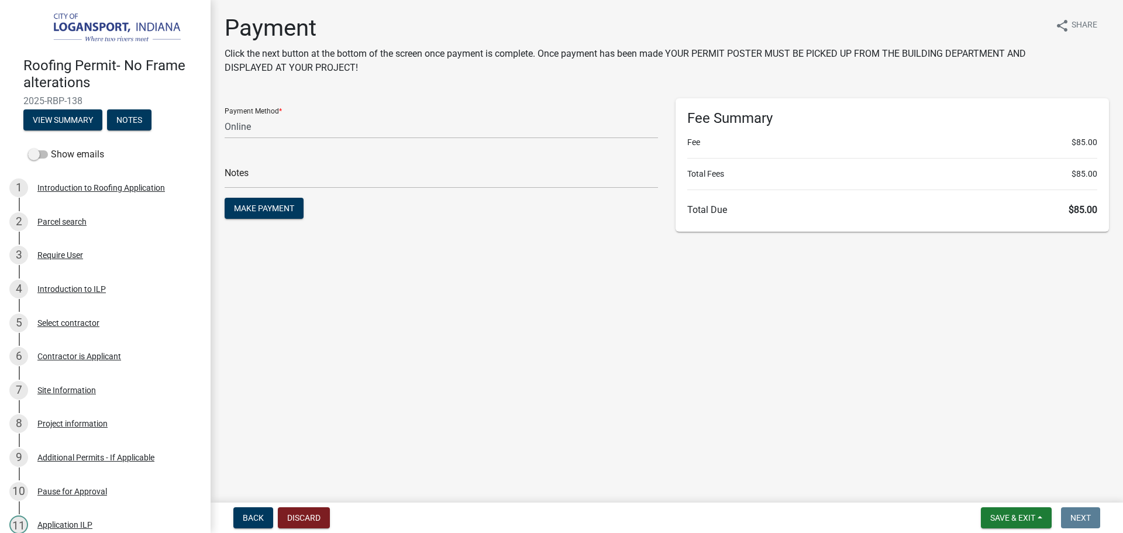
click at [63, 97] on span "2025-RBP-138" at bounding box center [105, 100] width 164 height 11
copy div "2025-RBP-138 View Summary Notes"
click at [269, 209] on span "Make Payment" at bounding box center [264, 208] width 60 height 9
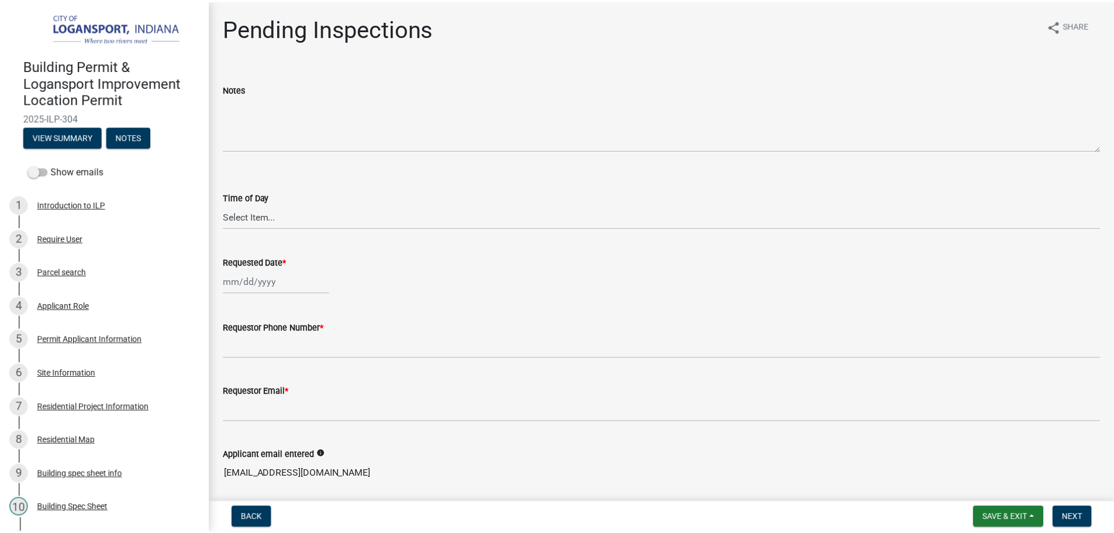
scroll to position [569, 0]
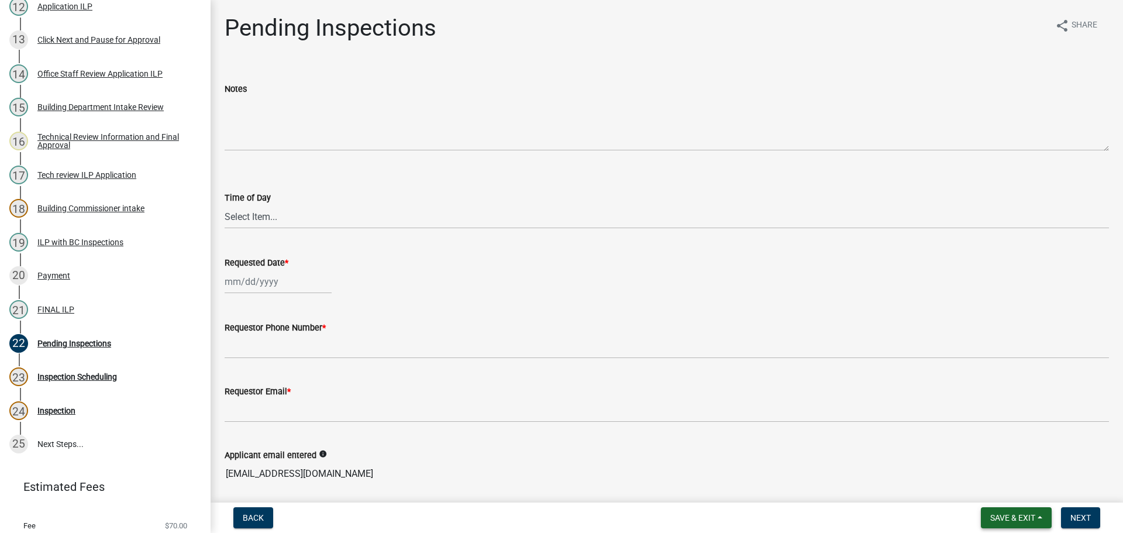
click at [1001, 517] on span "Save & Exit" at bounding box center [1012, 517] width 45 height 9
click at [1002, 487] on button "Save & Exit" at bounding box center [1005, 487] width 94 height 28
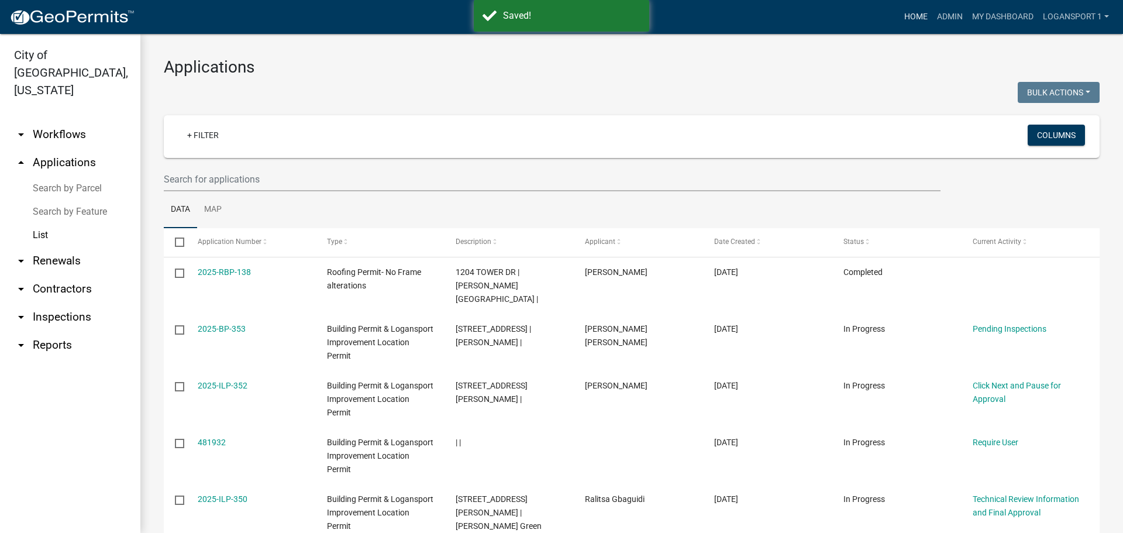
click at [906, 11] on link "Home" at bounding box center [916, 17] width 33 height 22
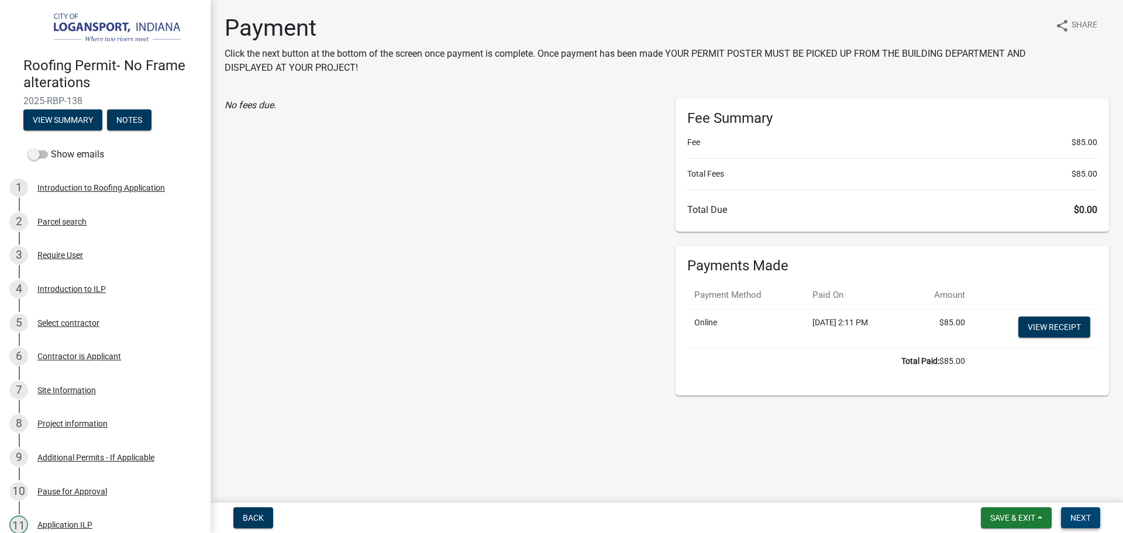
click at [1080, 509] on button "Next" at bounding box center [1080, 517] width 39 height 21
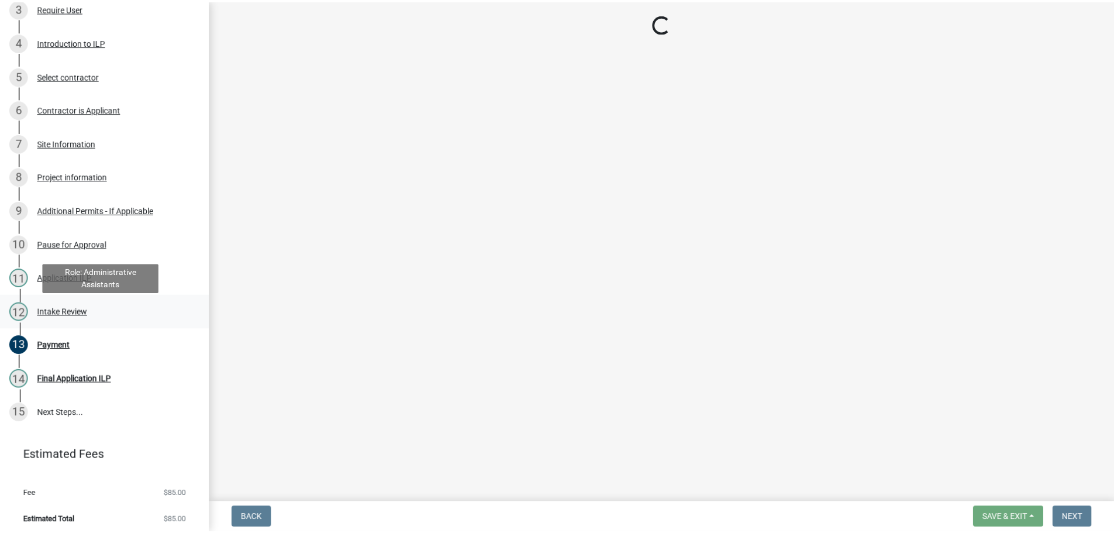
scroll to position [250, 0]
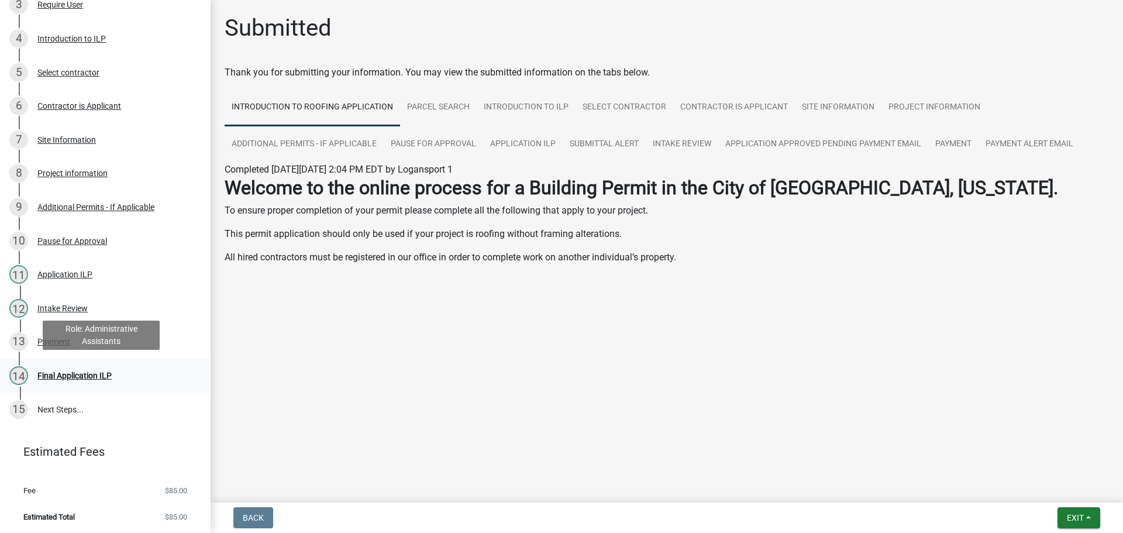
click at [94, 376] on div "Final Application ILP" at bounding box center [74, 375] width 74 height 8
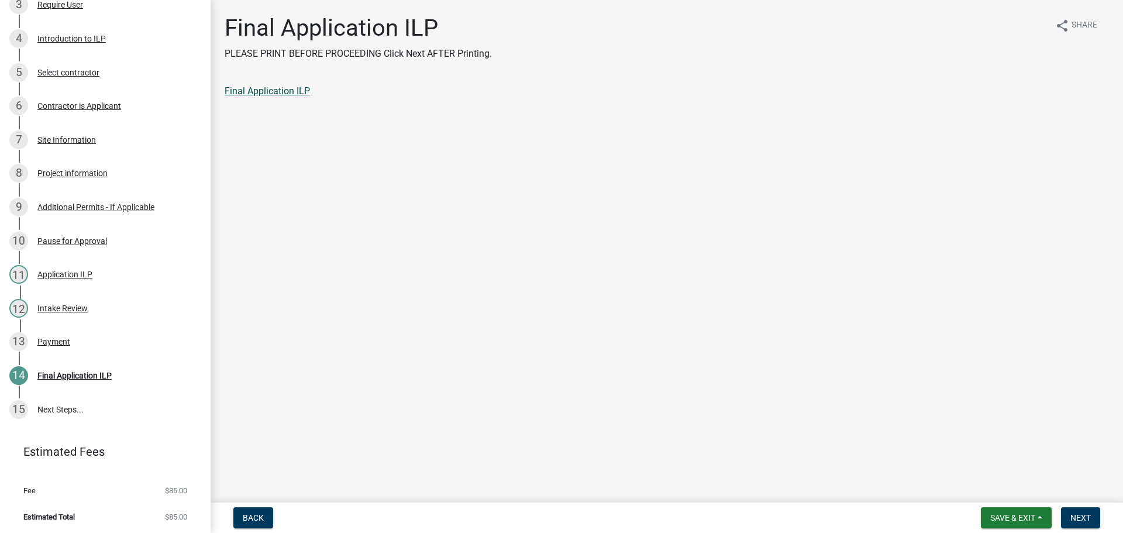
click at [284, 91] on link "Final Application ILP" at bounding box center [267, 90] width 85 height 11
click at [1088, 519] on span "Next" at bounding box center [1081, 517] width 20 height 9
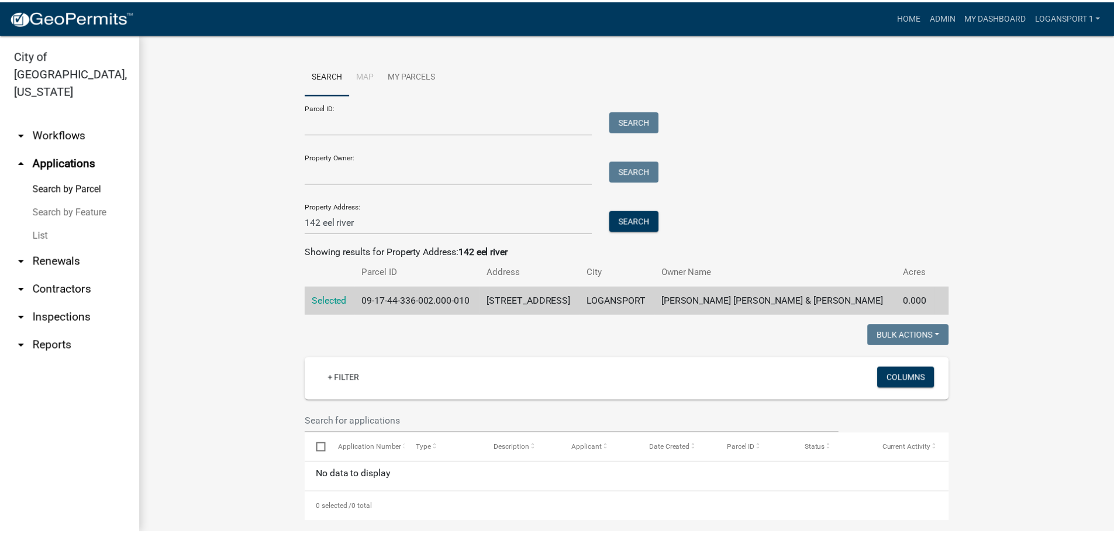
scroll to position [12, 0]
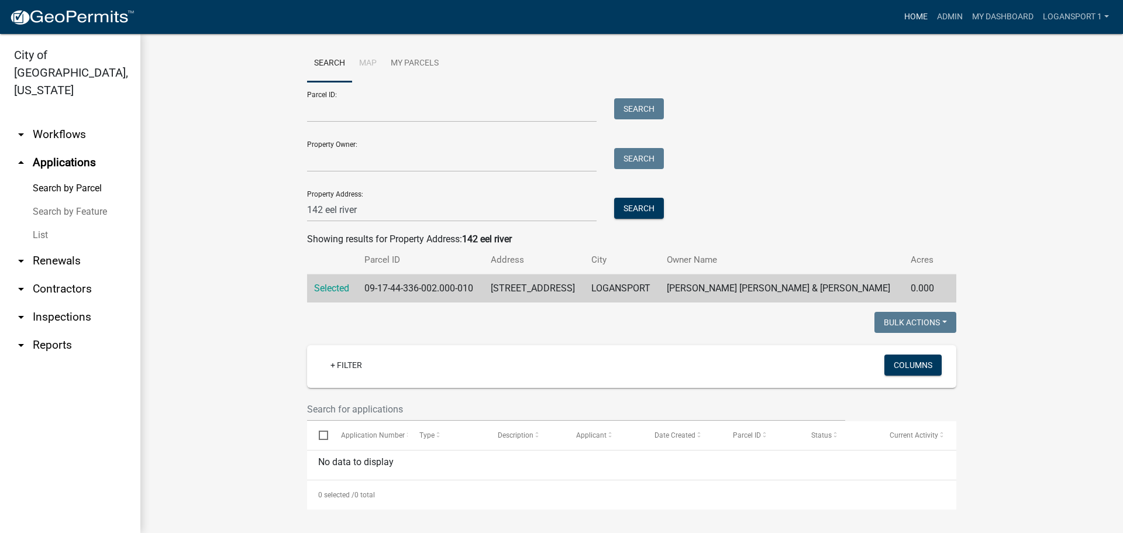
click at [917, 16] on link "Home" at bounding box center [916, 17] width 33 height 22
